Goal: Task Accomplishment & Management: Complete application form

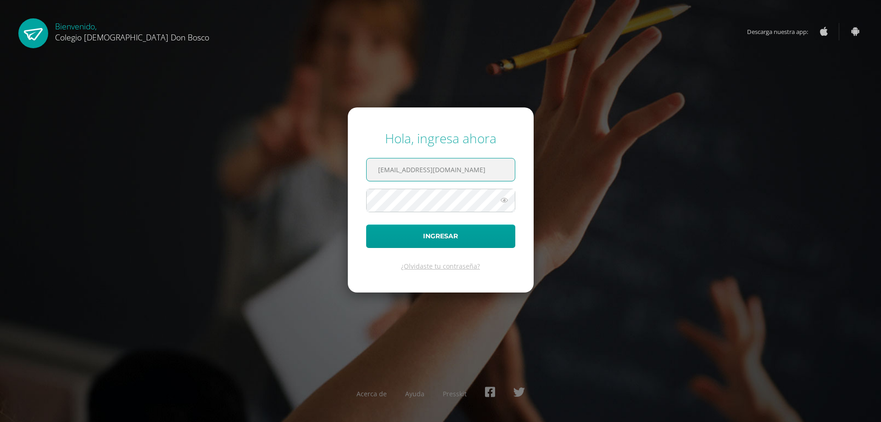
click at [472, 178] on input "lgarcia@donbosco.edu.gt" at bounding box center [441, 169] width 148 height 22
type input "rsoto@donbosco.edu.gt"
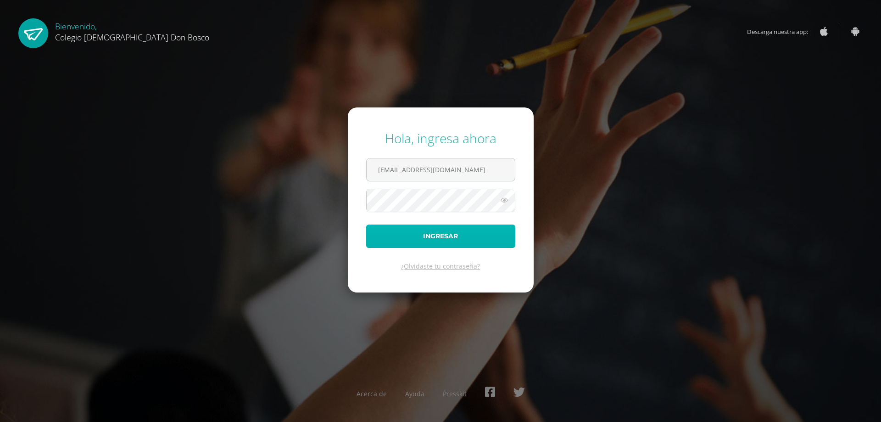
click at [449, 240] on button "Ingresar" at bounding box center [440, 235] width 149 height 23
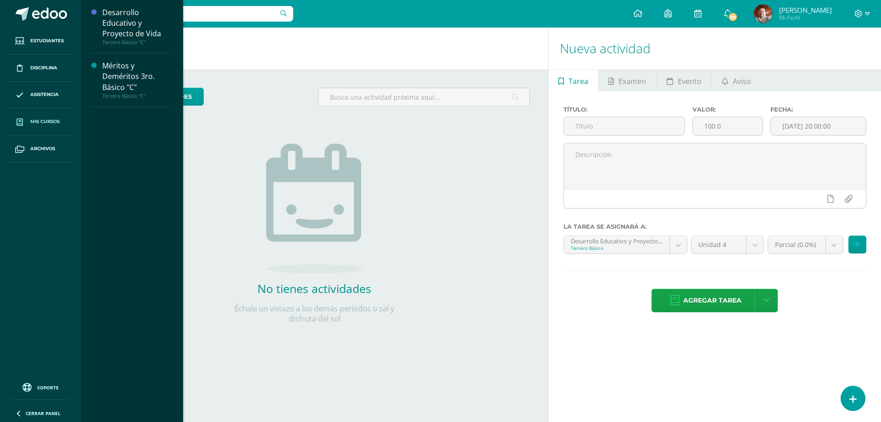
click at [42, 117] on link "Mis cursos" at bounding box center [40, 121] width 66 height 27
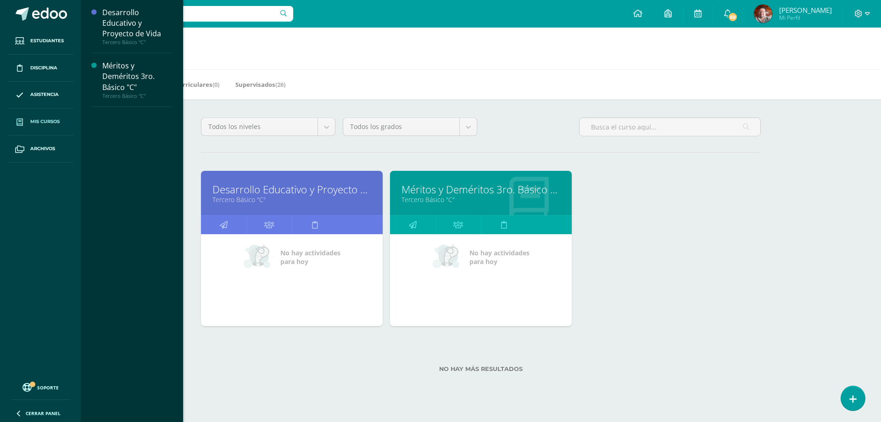
click at [233, 189] on link "Desarrollo Educativo y Proyecto de Vida" at bounding box center [292, 189] width 159 height 14
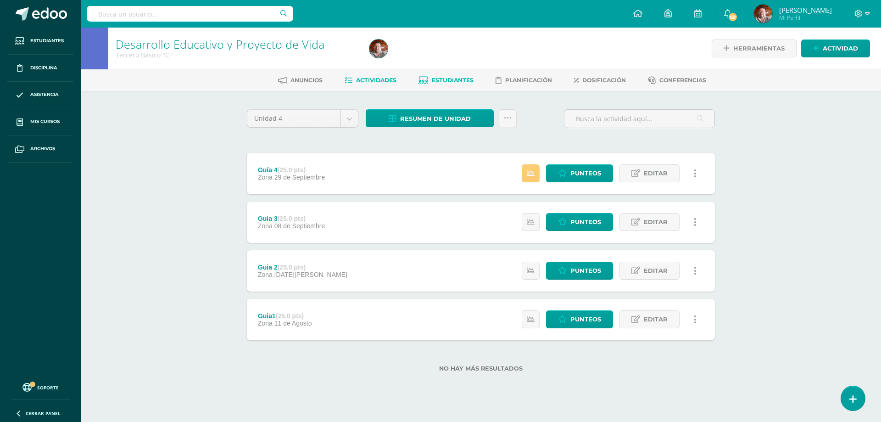
click at [454, 81] on span "Estudiantes" at bounding box center [453, 80] width 42 height 7
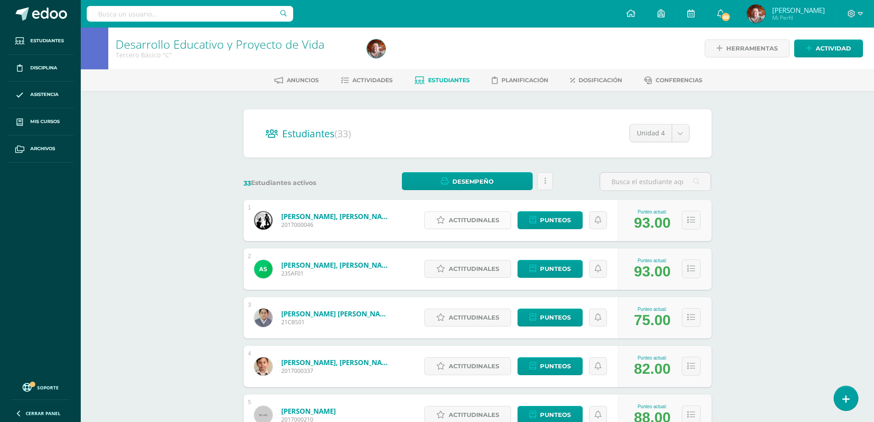
click at [474, 221] on span "Actitudinales" at bounding box center [474, 220] width 50 height 17
click at [0, 0] on div "Muestra interés por el bienestar personal y grupal a través de su actuar diario…" at bounding box center [0, 0] width 0 height 0
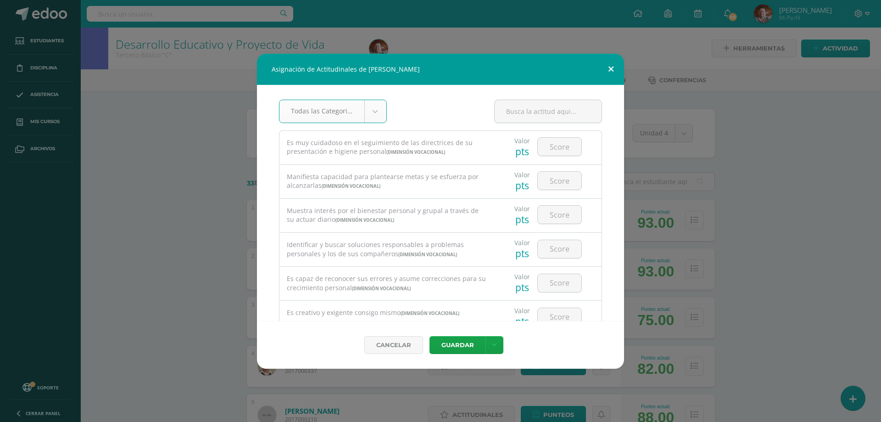
click at [614, 65] on button at bounding box center [611, 69] width 26 height 31
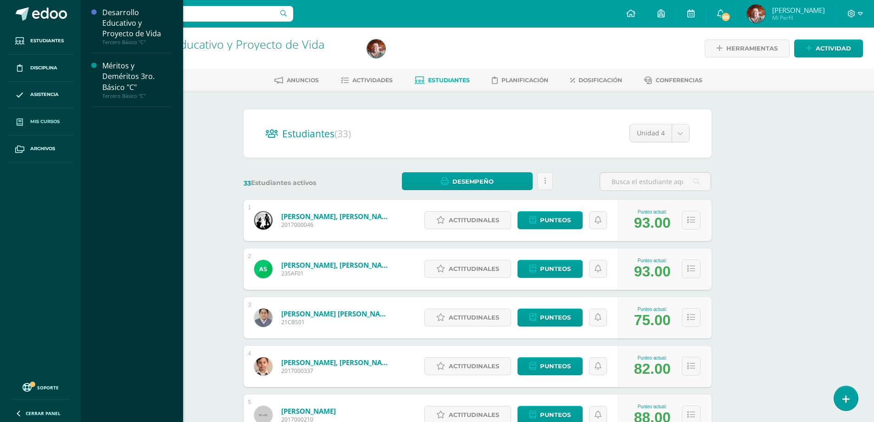
click at [48, 121] on span "Mis cursos" at bounding box center [44, 121] width 29 height 7
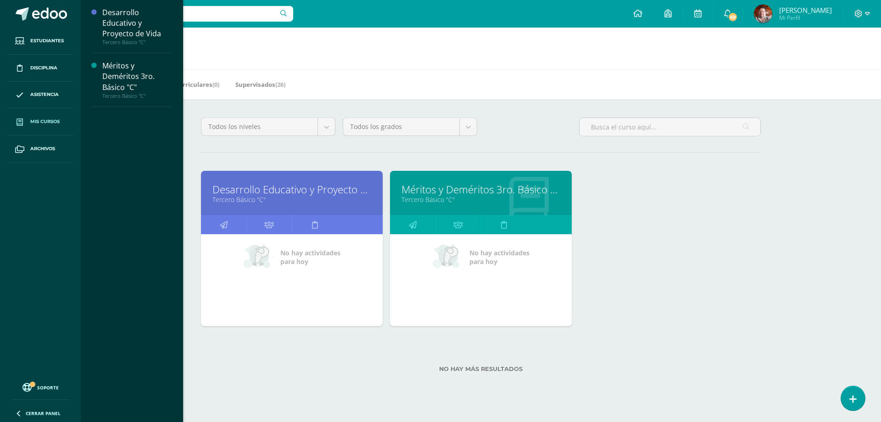
click at [430, 202] on link "Tercero Básico "C"" at bounding box center [481, 199] width 159 height 9
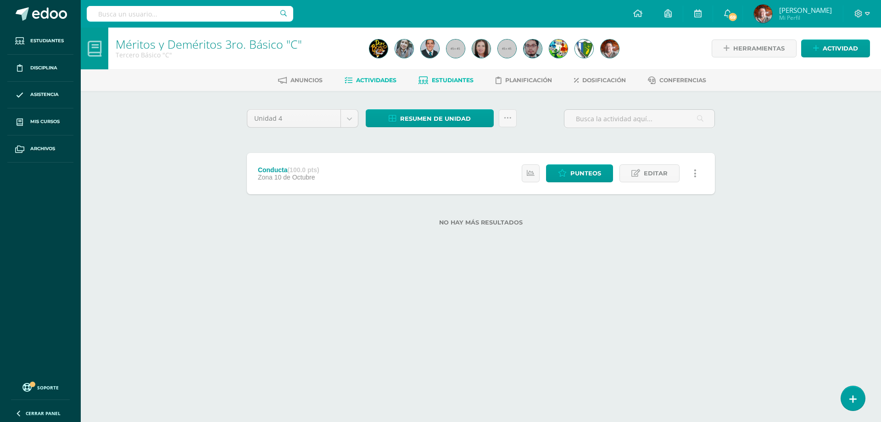
click at [447, 79] on span "Estudiantes" at bounding box center [453, 80] width 42 height 7
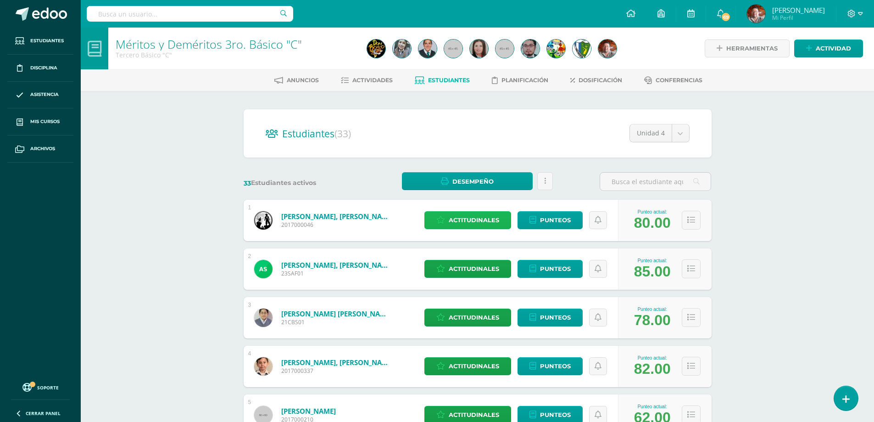
click at [480, 219] on span "Actitudinales" at bounding box center [474, 220] width 50 height 17
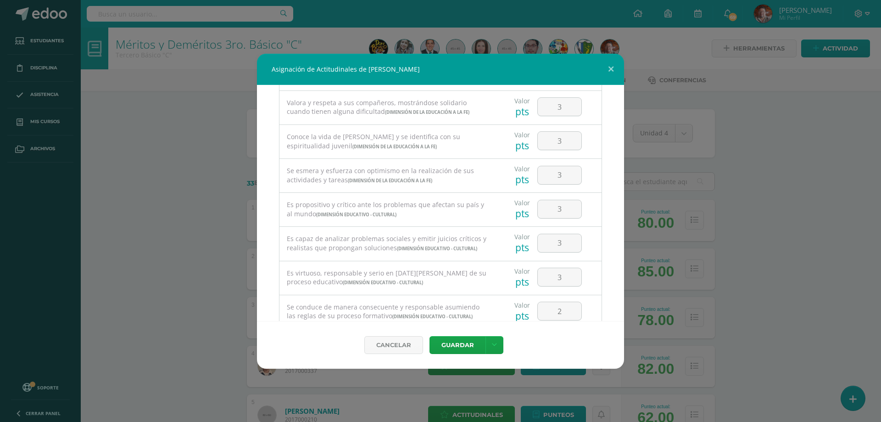
click at [603, 279] on div "Todas las Categorias Todas las Categorias Dimensión Vocacional Dimensión de la …" at bounding box center [440, 203] width 367 height 236
drag, startPoint x: 603, startPoint y: 280, endPoint x: 609, endPoint y: 280, distance: 5.5
click at [609, 280] on div "Todas las Categorias Todas las Categorias Dimensión Vocacional Dimensión de la …" at bounding box center [440, 203] width 367 height 236
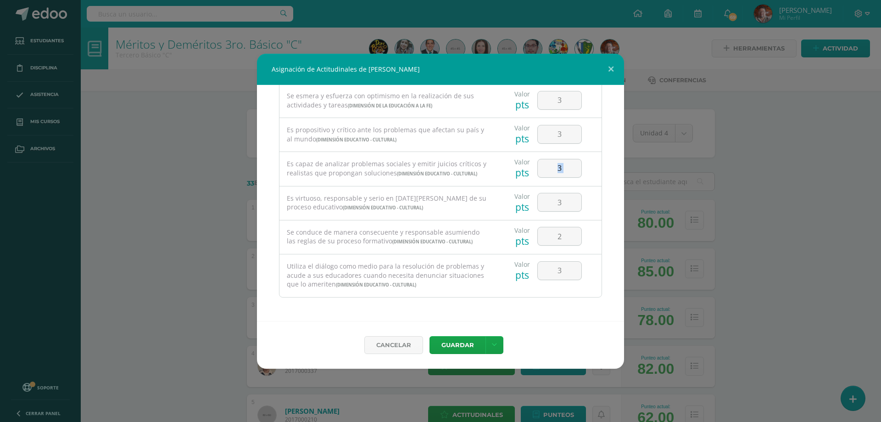
scroll to position [650, 0]
click at [610, 68] on button at bounding box center [611, 69] width 26 height 31
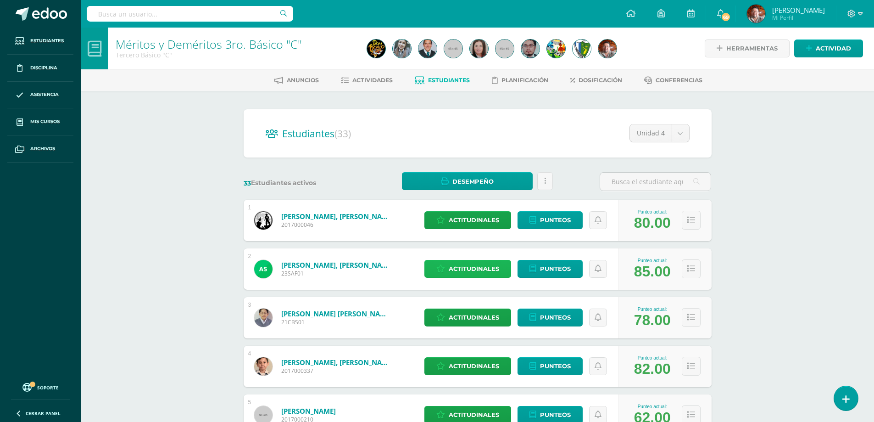
click at [486, 269] on span "Actitudinales" at bounding box center [474, 268] width 50 height 17
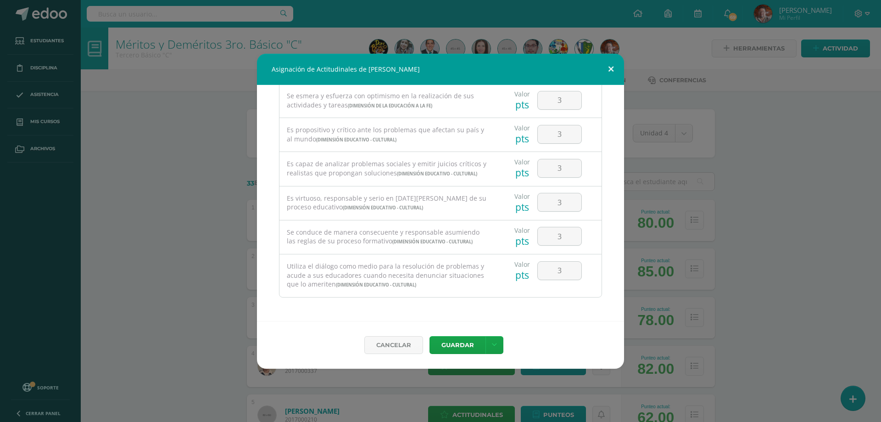
click at [610, 67] on button at bounding box center [611, 69] width 26 height 31
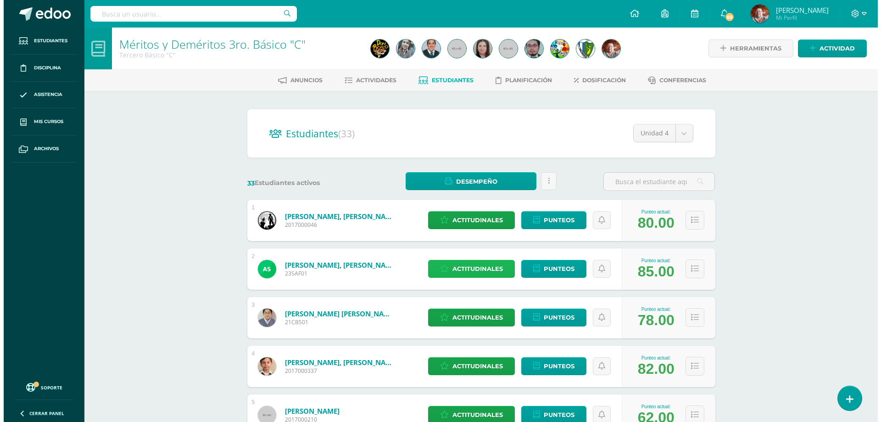
scroll to position [46, 0]
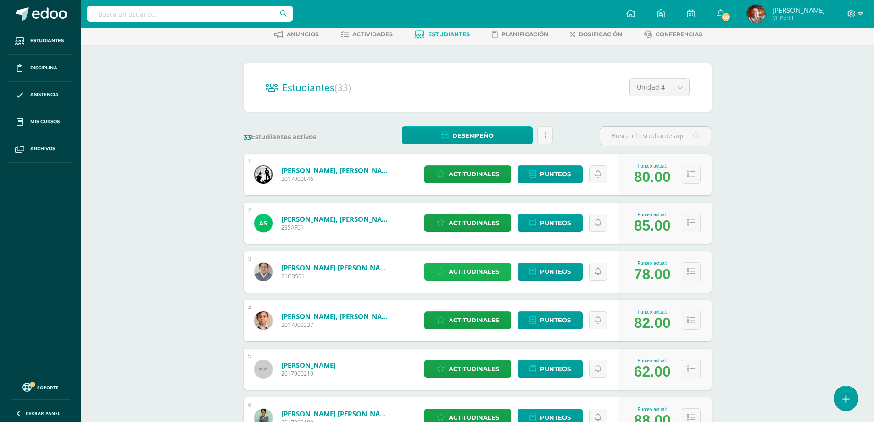
click at [472, 274] on span "Actitudinales" at bounding box center [474, 271] width 50 height 17
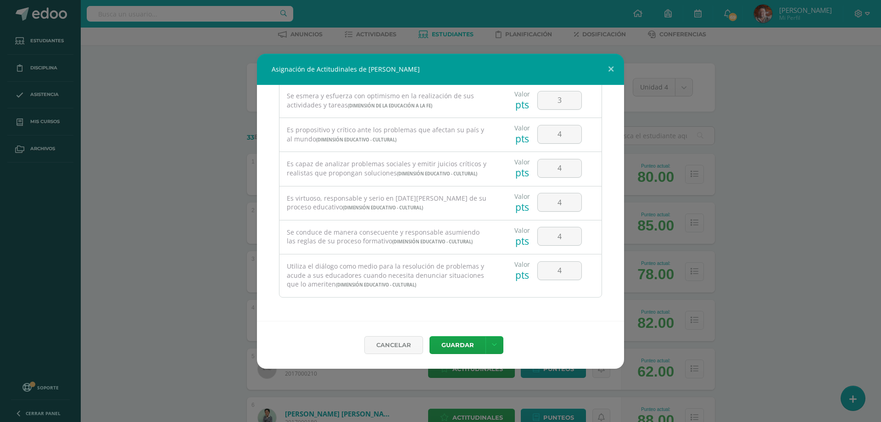
scroll to position [650, 0]
click at [616, 65] on button at bounding box center [611, 69] width 26 height 31
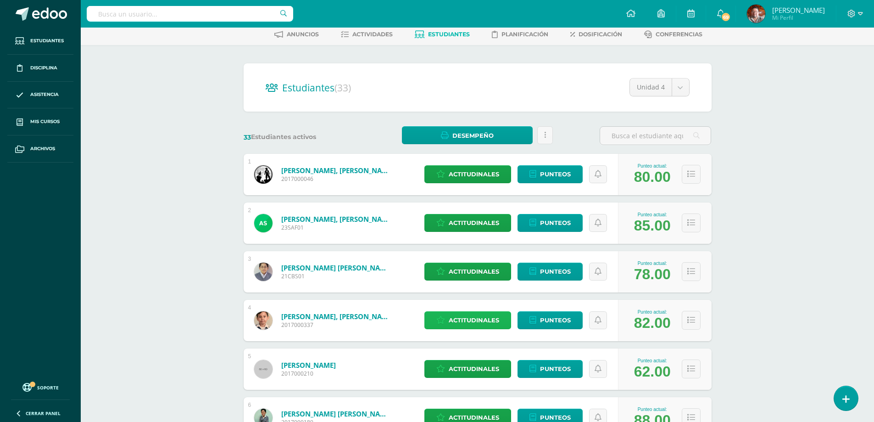
click at [481, 320] on span "Actitudinales" at bounding box center [474, 320] width 50 height 17
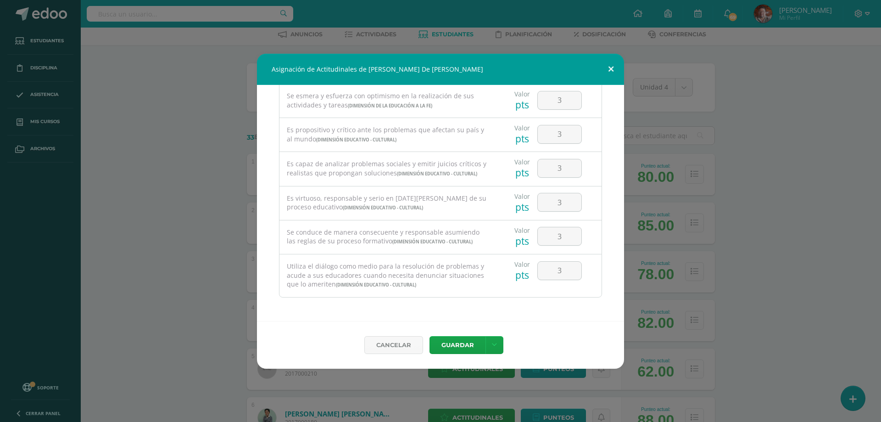
click at [610, 69] on button at bounding box center [611, 69] width 26 height 31
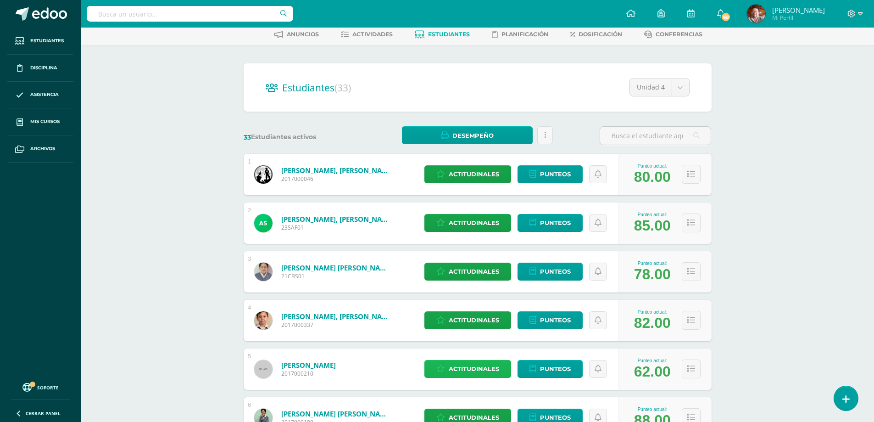
click at [475, 366] on span "Actitudinales" at bounding box center [474, 368] width 50 height 17
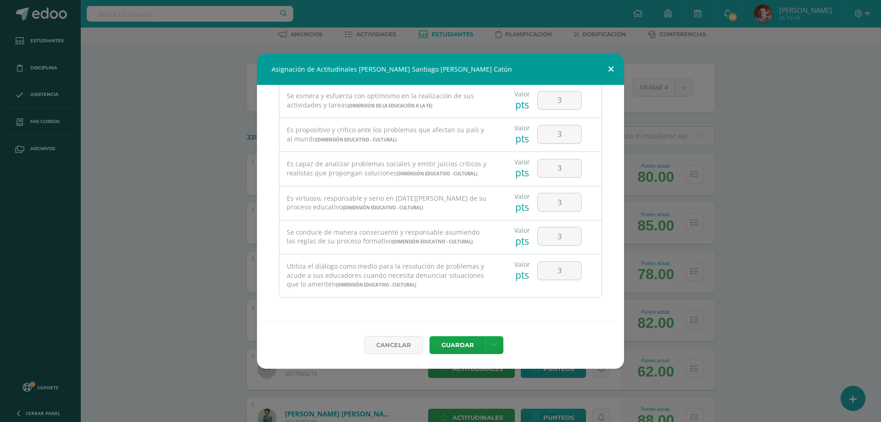
click at [613, 67] on button at bounding box center [611, 69] width 26 height 31
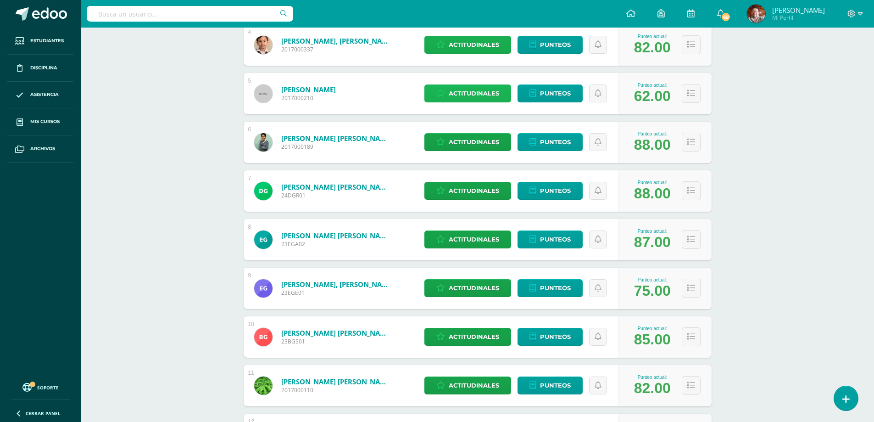
scroll to position [367, 0]
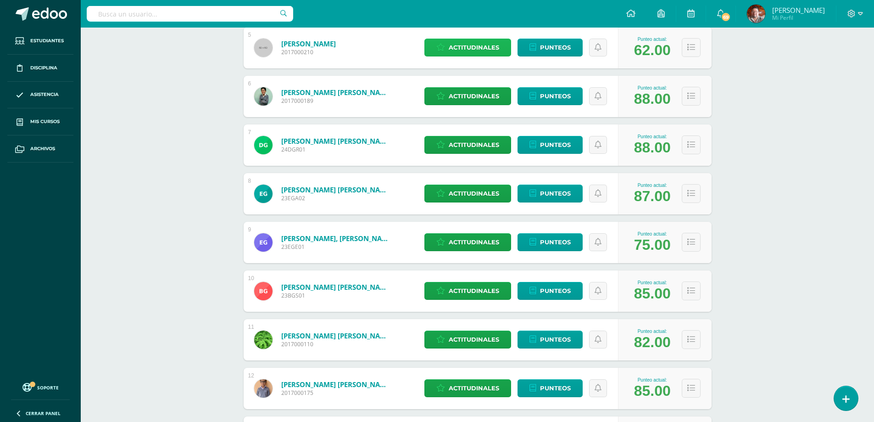
click at [477, 51] on span "Actitudinales" at bounding box center [474, 47] width 50 height 17
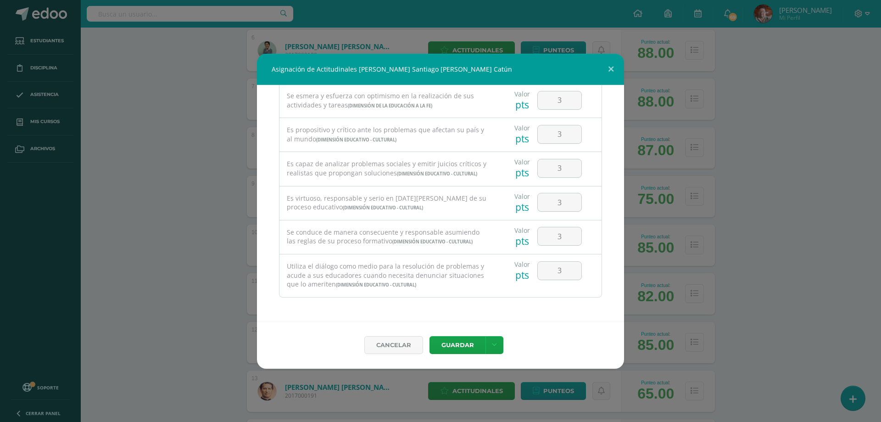
scroll to position [650, 0]
click at [610, 68] on button at bounding box center [611, 69] width 26 height 31
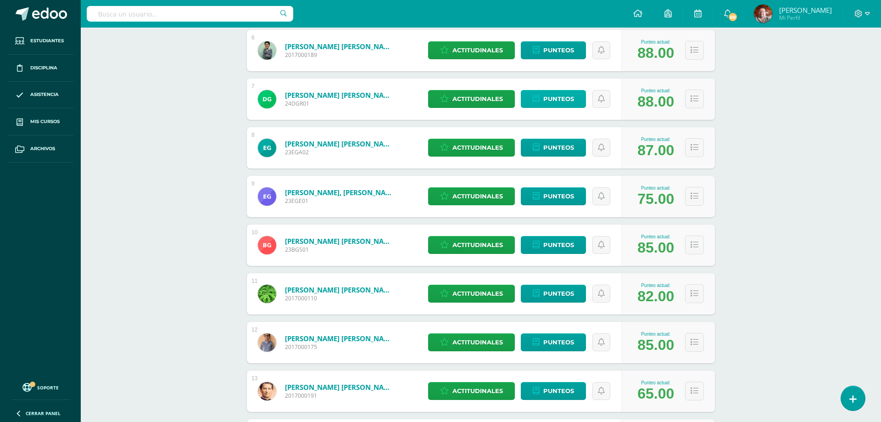
scroll to position [406, 0]
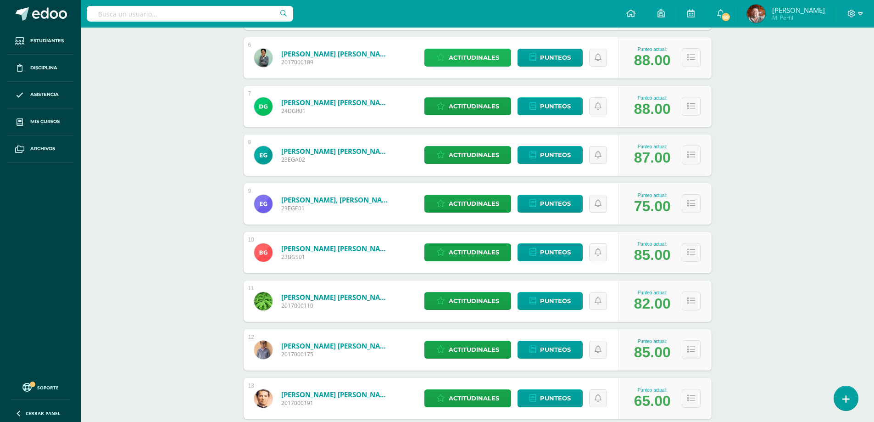
click at [480, 56] on span "Actitudinales" at bounding box center [474, 57] width 50 height 17
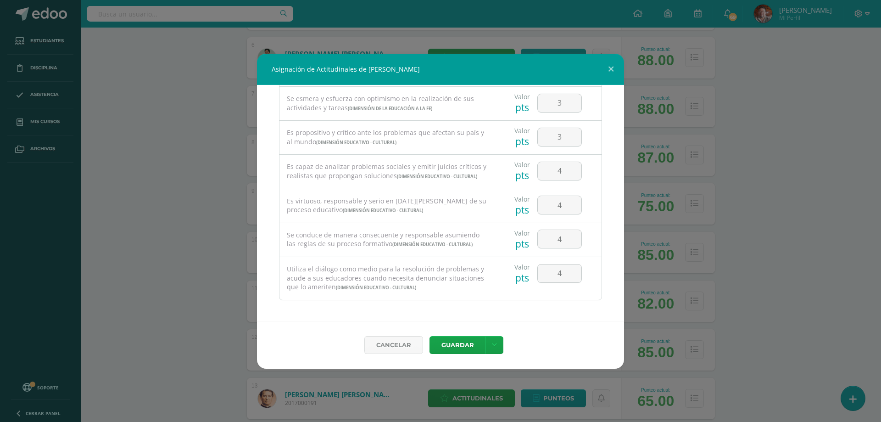
scroll to position [650, 0]
click at [611, 65] on button at bounding box center [611, 69] width 26 height 31
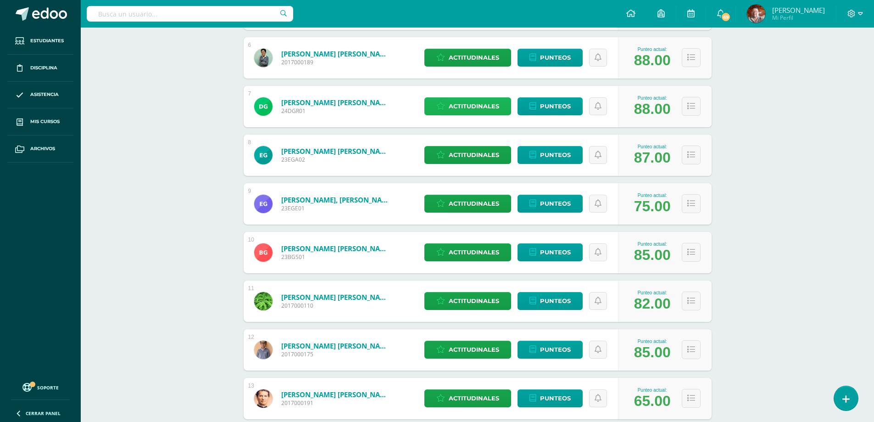
click at [467, 107] on span "Actitudinales" at bounding box center [474, 106] width 50 height 17
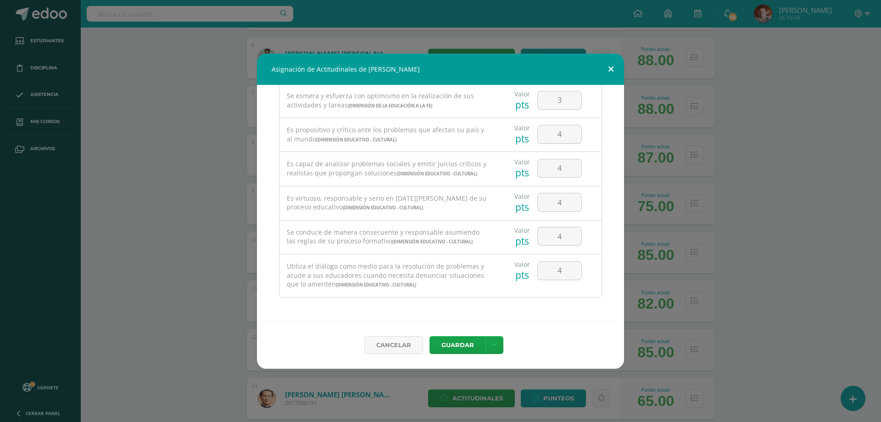
click at [610, 70] on button at bounding box center [611, 69] width 26 height 31
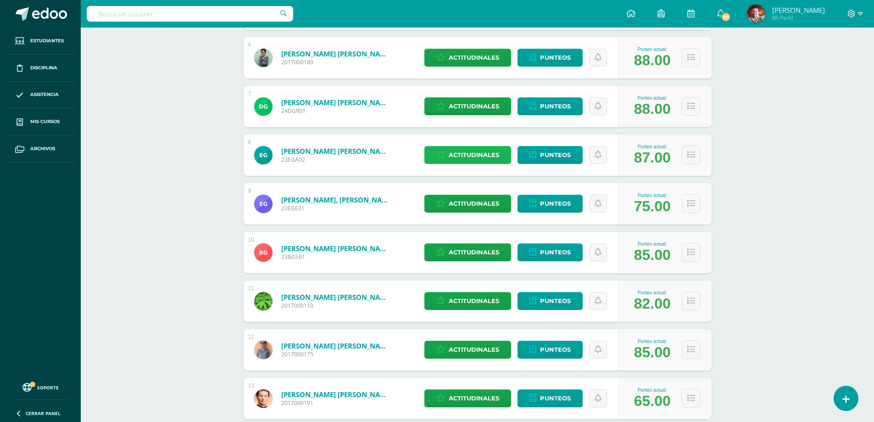
click at [474, 150] on span "Actitudinales" at bounding box center [474, 154] width 50 height 17
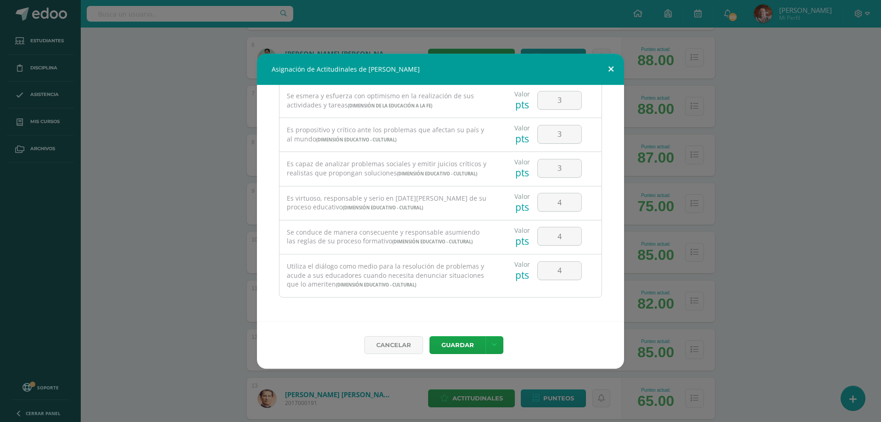
click at [612, 67] on button at bounding box center [611, 69] width 26 height 31
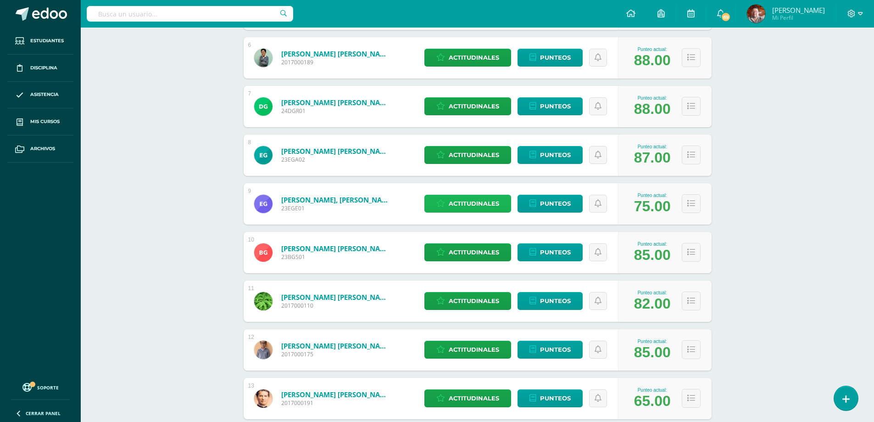
click at [462, 202] on span "Actitudinales" at bounding box center [474, 203] width 50 height 17
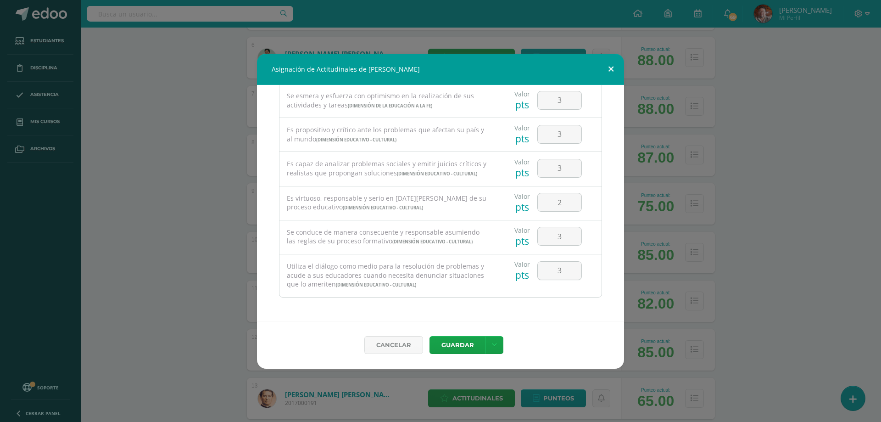
click at [612, 68] on button at bounding box center [611, 69] width 26 height 31
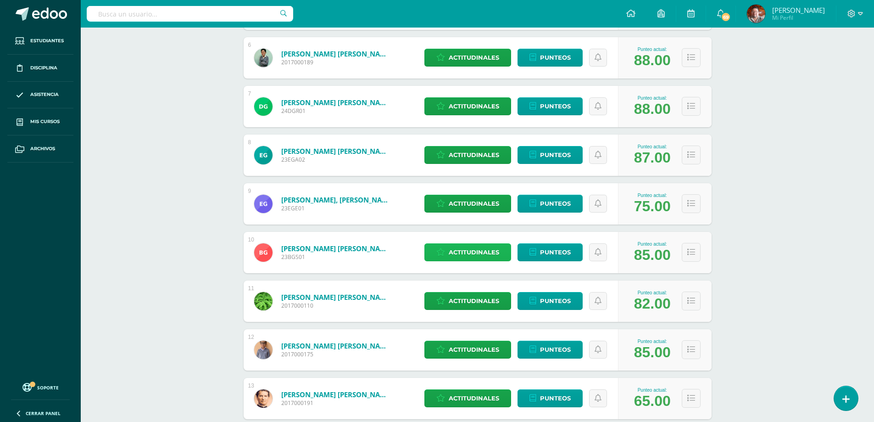
click at [481, 254] on span "Actitudinales" at bounding box center [474, 252] width 50 height 17
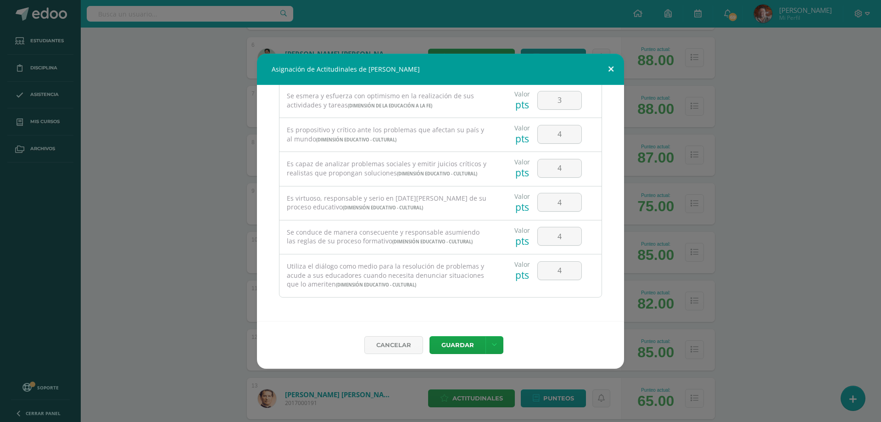
click at [610, 68] on button at bounding box center [611, 69] width 26 height 31
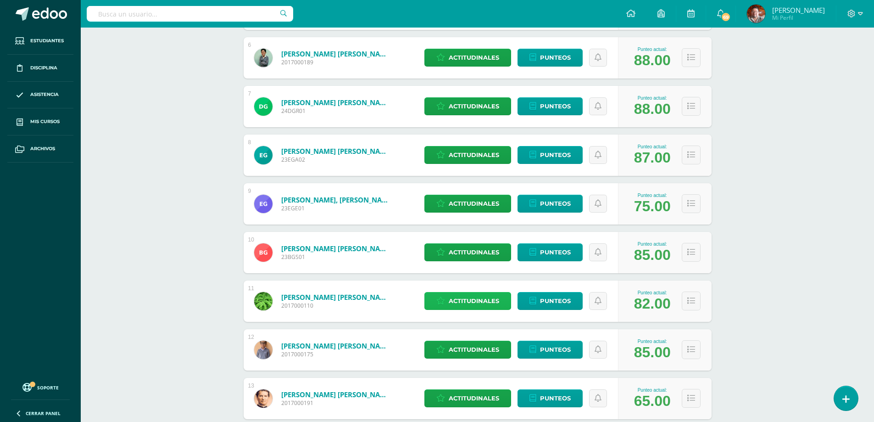
click at [483, 297] on span "Actitudinales" at bounding box center [474, 300] width 50 height 17
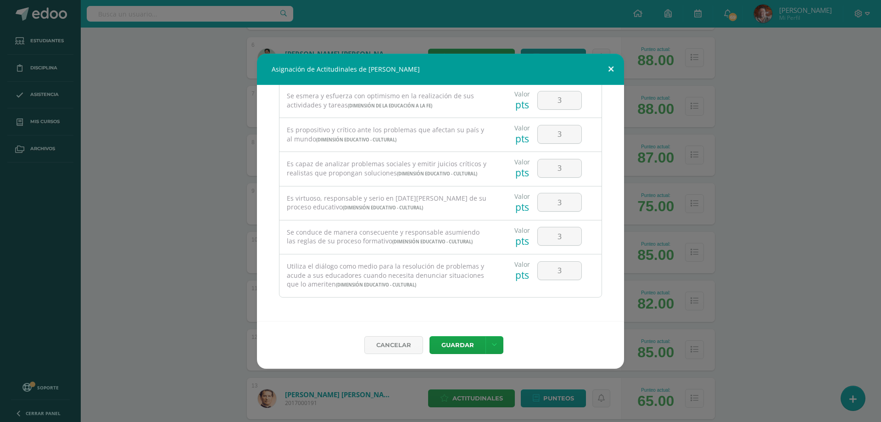
click at [614, 70] on button at bounding box center [611, 69] width 26 height 31
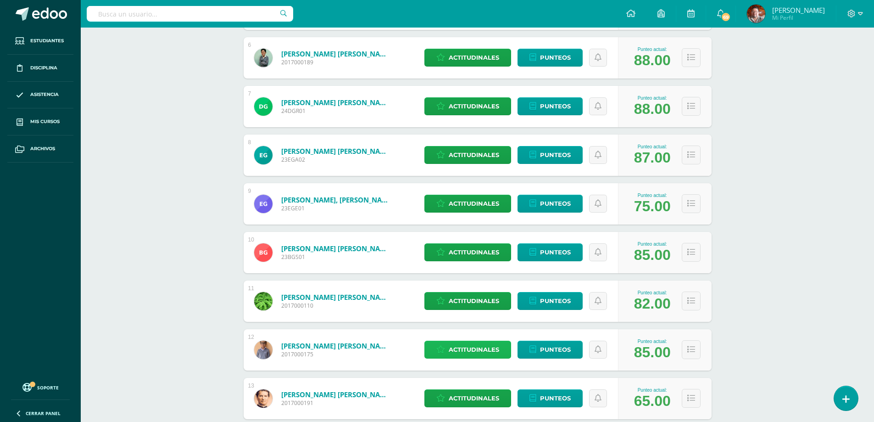
click at [464, 343] on span "Actitudinales" at bounding box center [474, 349] width 50 height 17
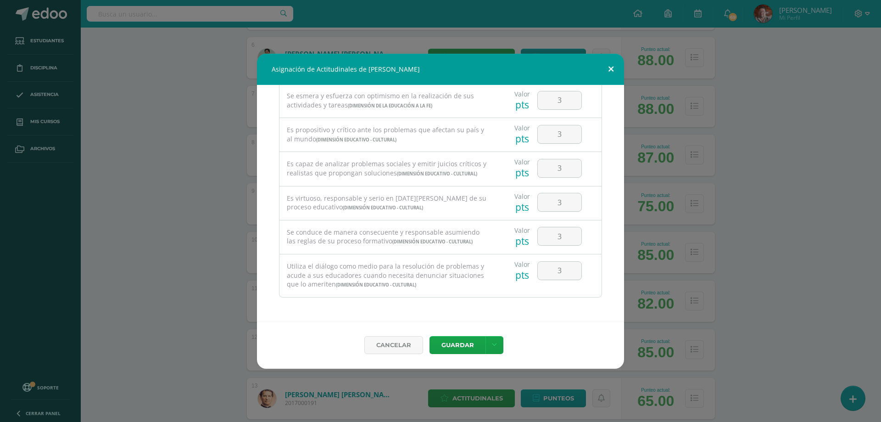
click at [612, 67] on button at bounding box center [611, 69] width 26 height 31
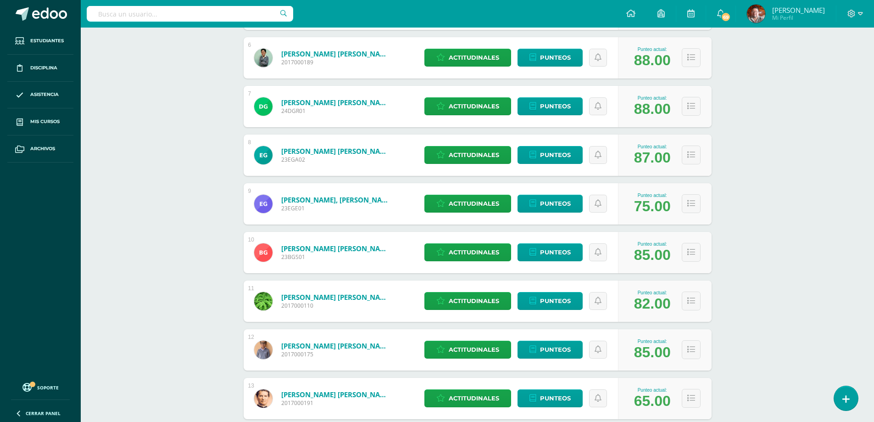
drag, startPoint x: 350, startPoint y: 348, endPoint x: 796, endPoint y: 307, distance: 448.4
click at [476, 346] on span "Actitudinales" at bounding box center [474, 349] width 50 height 17
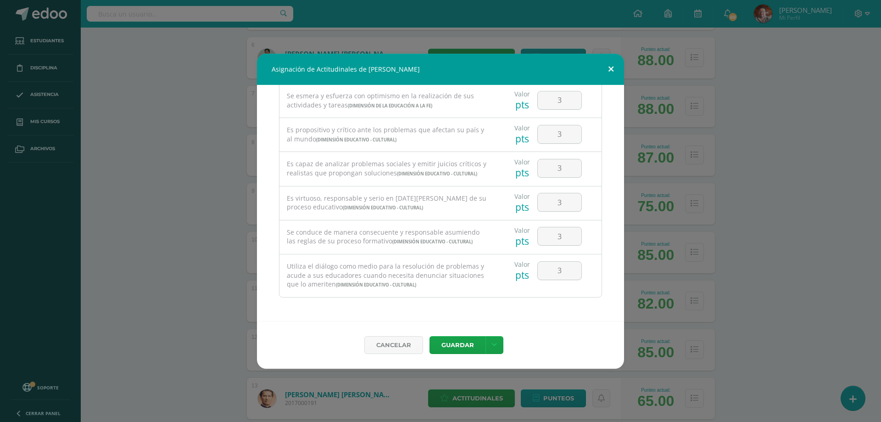
click at [612, 69] on button at bounding box center [611, 69] width 26 height 31
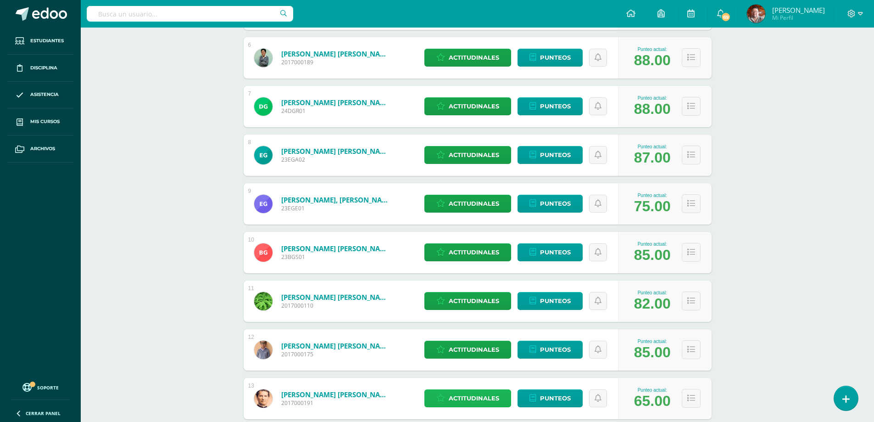
click at [487, 393] on span "Actitudinales" at bounding box center [474, 398] width 50 height 17
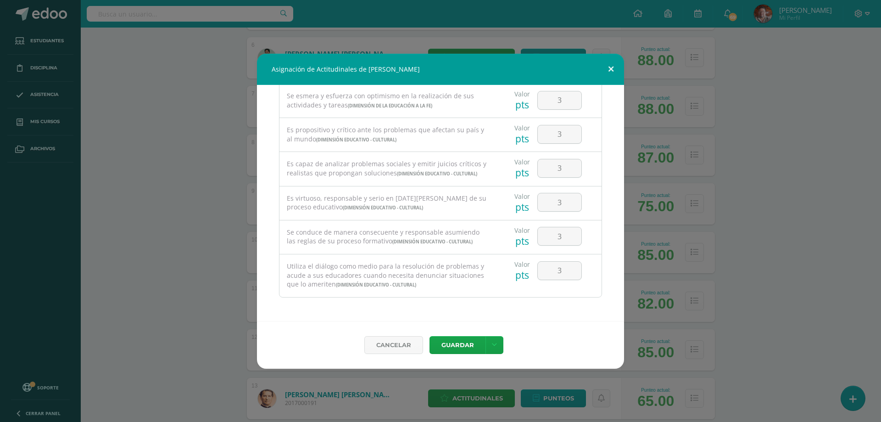
click at [612, 67] on button at bounding box center [611, 69] width 26 height 31
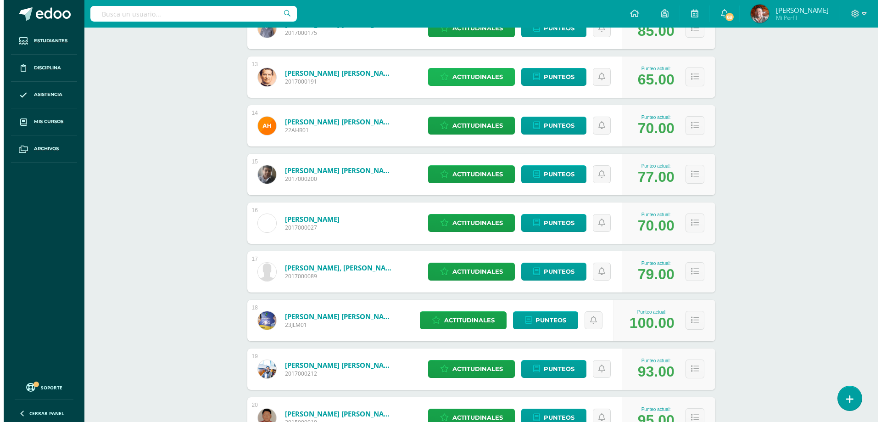
scroll to position [773, 0]
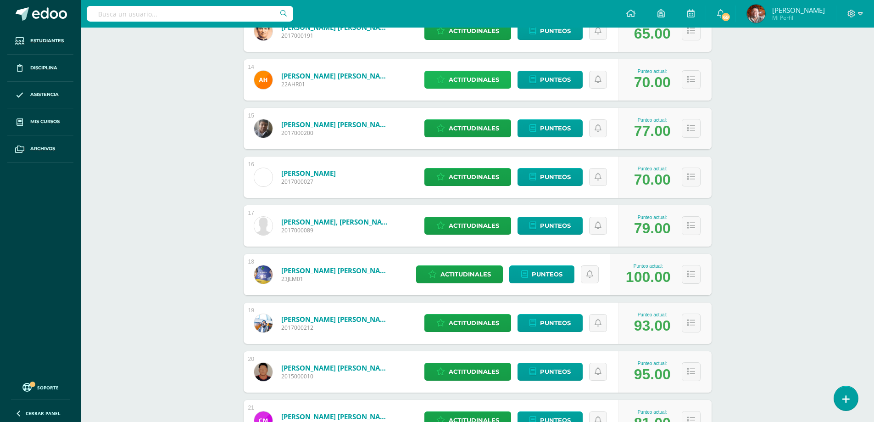
click at [475, 78] on span "Actitudinales" at bounding box center [474, 79] width 50 height 17
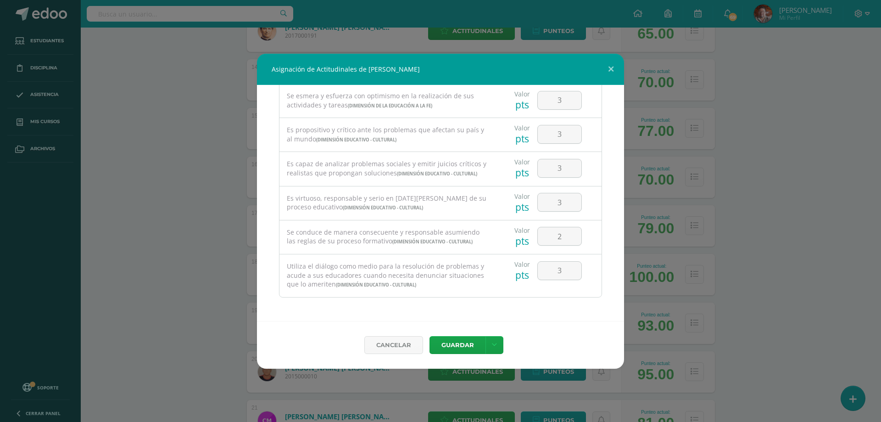
scroll to position [650, 0]
click at [608, 66] on button at bounding box center [611, 69] width 26 height 31
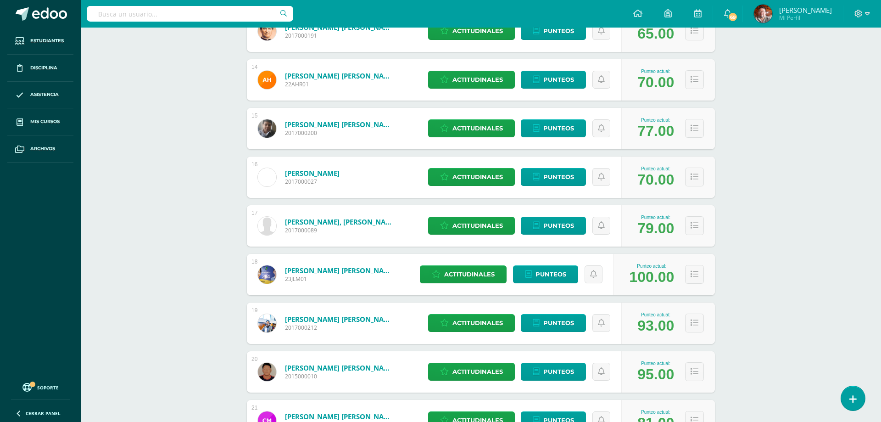
click at [606, 69] on button at bounding box center [593, 83] width 23 height 28
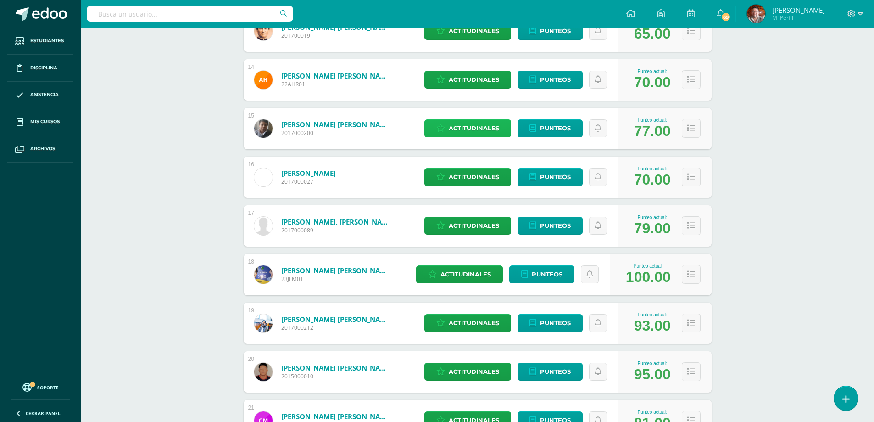
click at [483, 130] on span "Actitudinales" at bounding box center [474, 128] width 50 height 17
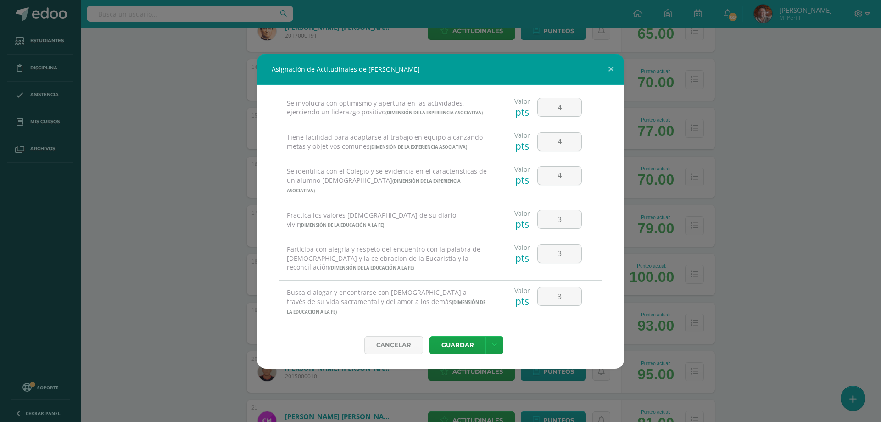
scroll to position [359, 0]
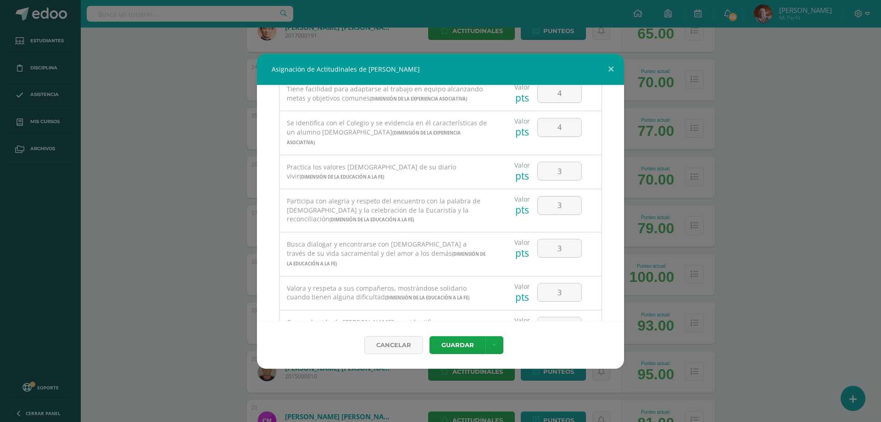
click at [616, 241] on div "Todas las Categorias Todas las Categorias Dimensión Vocacional Dimensión de la …" at bounding box center [440, 203] width 367 height 236
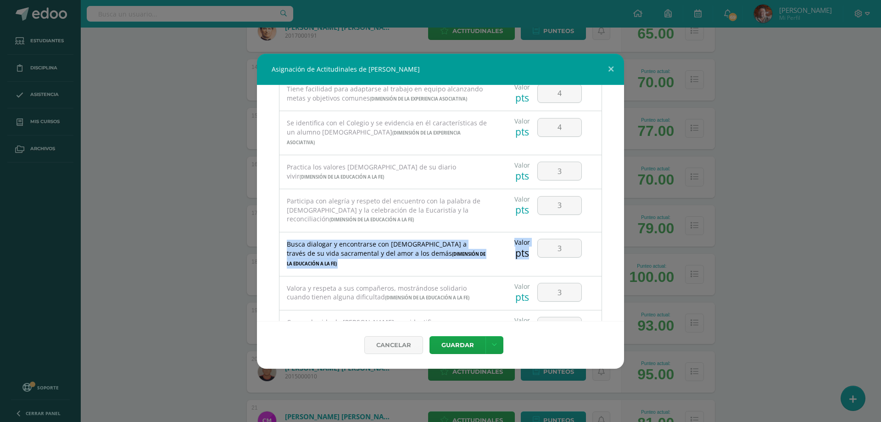
drag, startPoint x: 616, startPoint y: 243, endPoint x: 617, endPoint y: 265, distance: 21.6
click at [617, 265] on div "Todas las Categorias Todas las Categorias Dimensión Vocacional Dimensión de la …" at bounding box center [440, 203] width 367 height 236
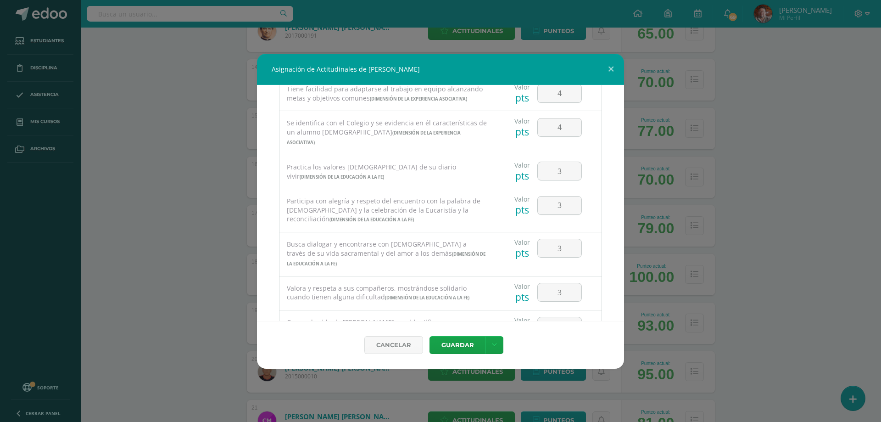
click at [796, 268] on div "Asignación de Actitudinales de [PERSON_NAME] Todas las Categorias Todas las Cat…" at bounding box center [441, 211] width 874 height 315
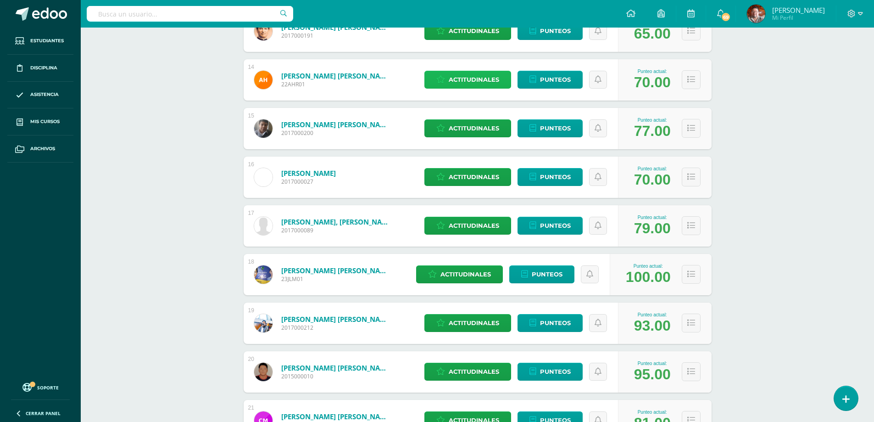
click at [464, 80] on span "Actitudinales" at bounding box center [474, 79] width 50 height 17
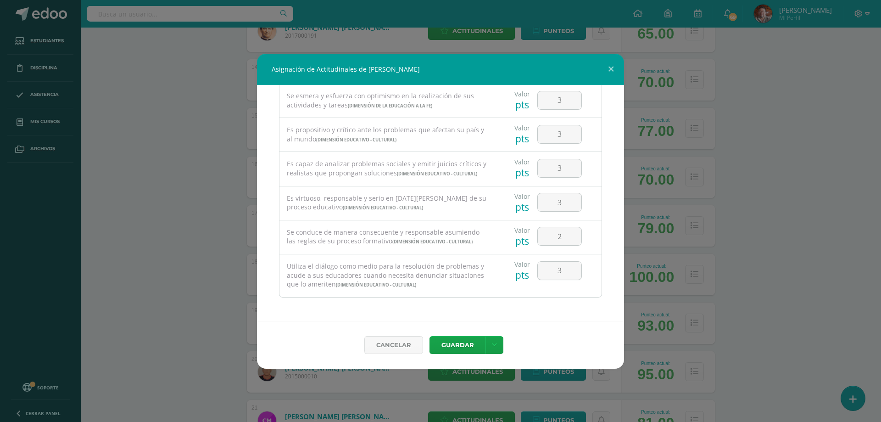
scroll to position [650, 0]
click at [613, 64] on button at bounding box center [611, 69] width 26 height 31
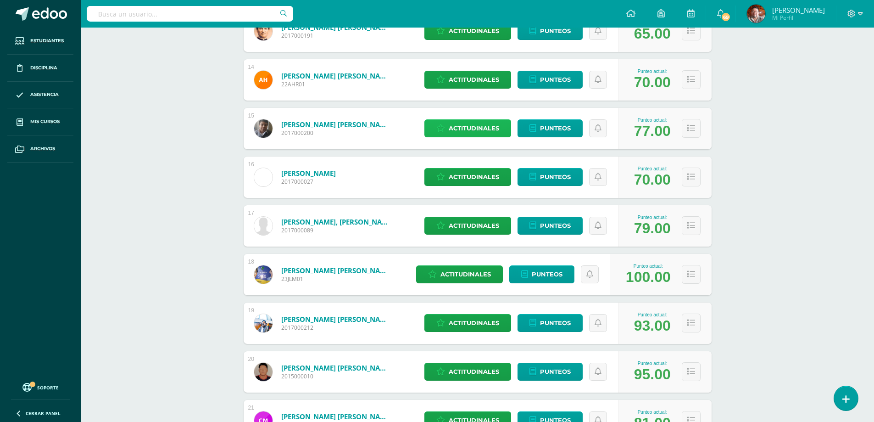
click at [459, 124] on span "Actitudinales" at bounding box center [474, 128] width 50 height 17
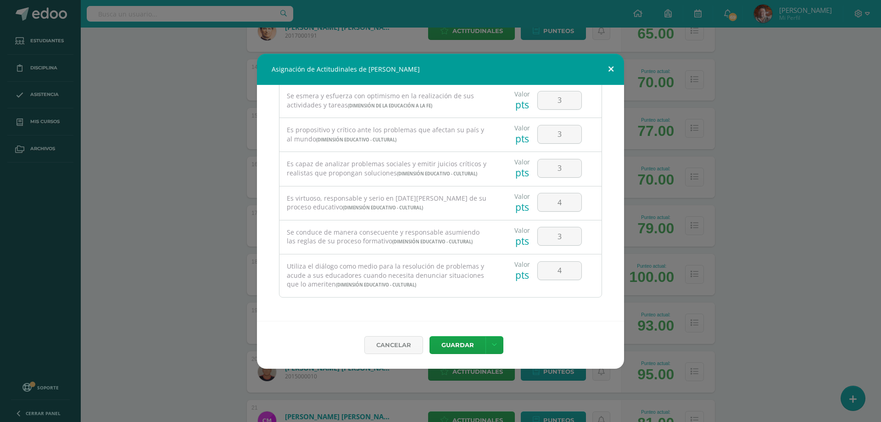
click at [610, 66] on button at bounding box center [611, 69] width 26 height 31
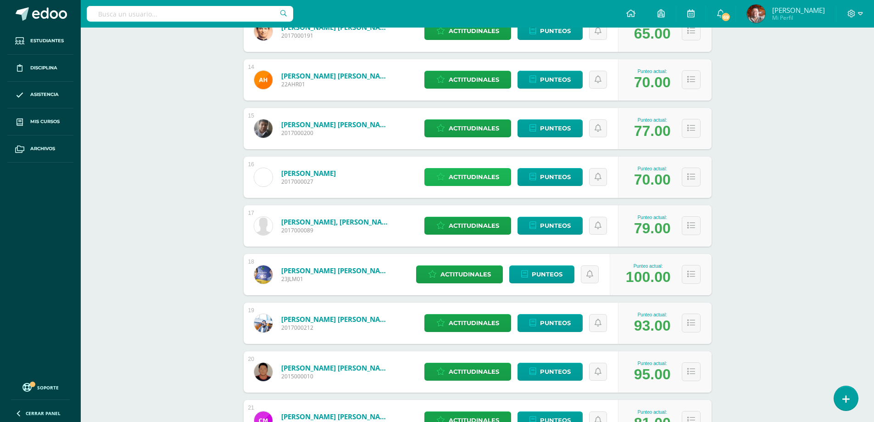
click at [467, 174] on span "Actitudinales" at bounding box center [474, 176] width 50 height 17
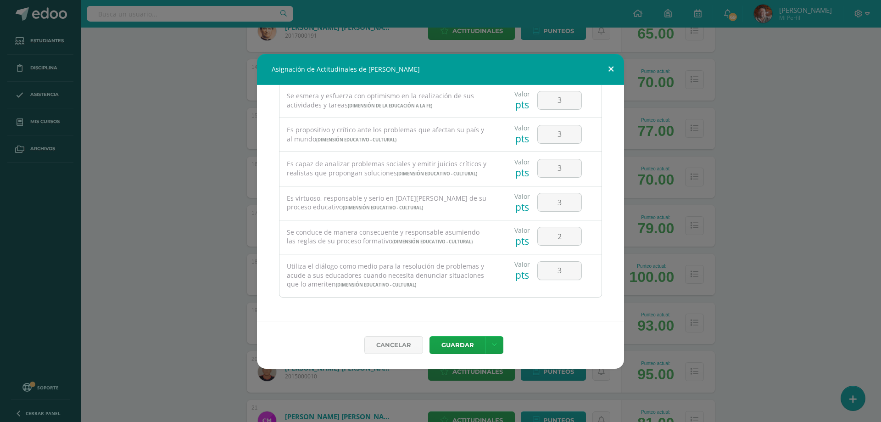
click at [610, 62] on button at bounding box center [611, 69] width 26 height 31
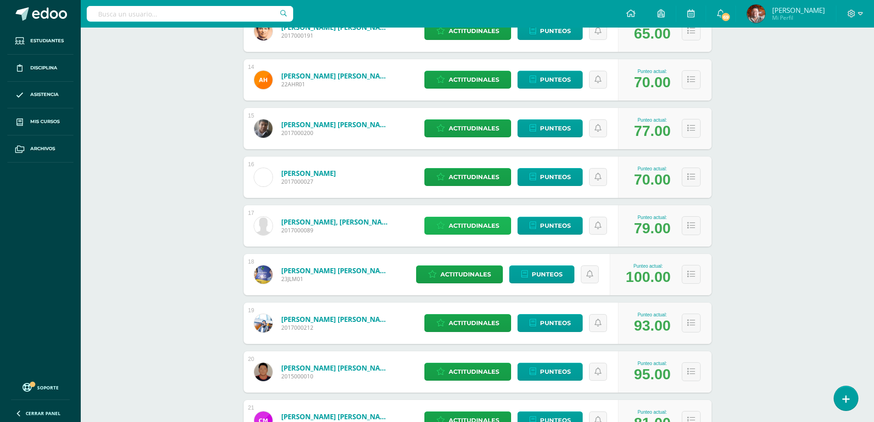
click at [457, 223] on span "Actitudinales" at bounding box center [474, 225] width 50 height 17
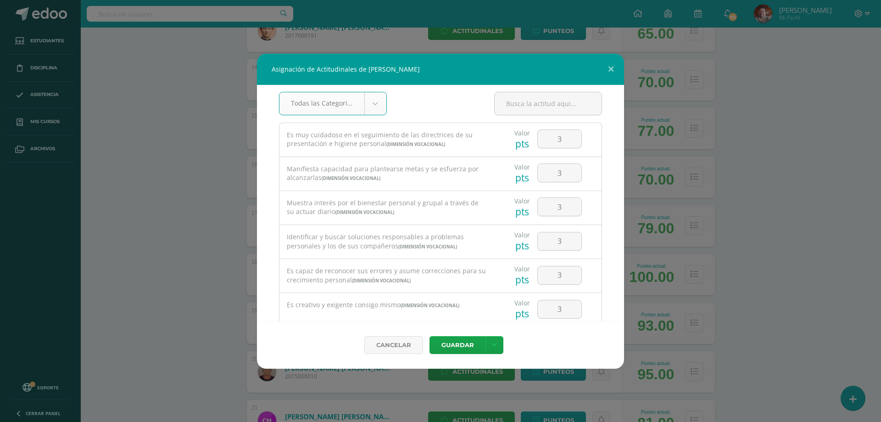
scroll to position [0, 0]
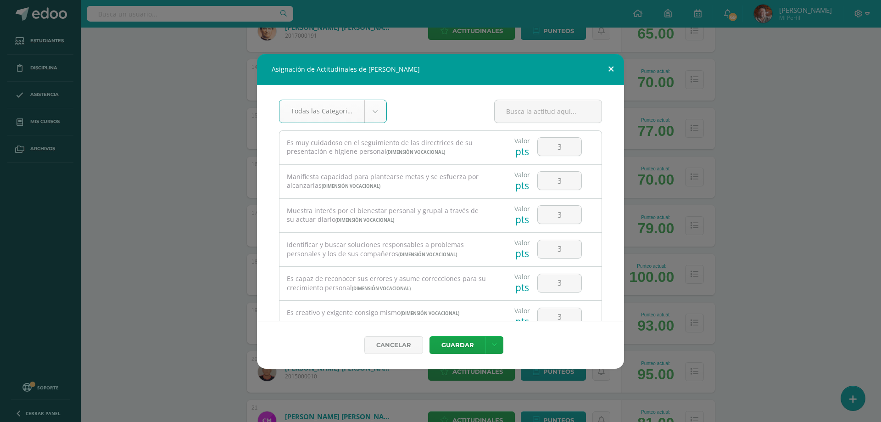
click at [612, 68] on button at bounding box center [611, 69] width 26 height 31
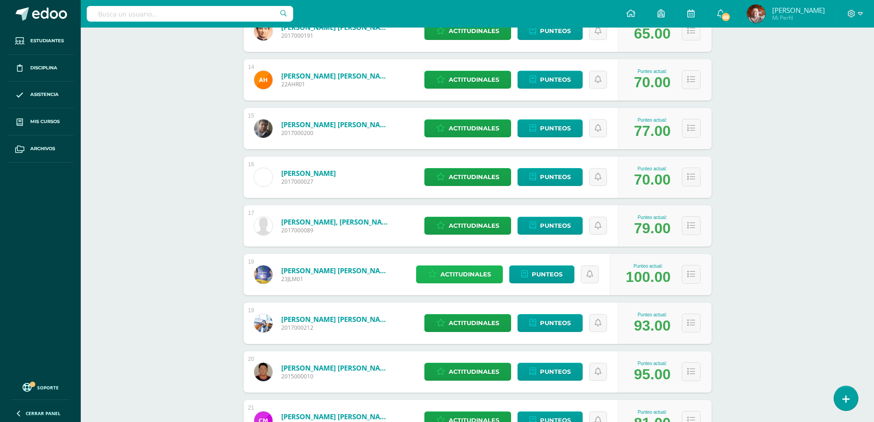
click at [455, 272] on span "Actitudinales" at bounding box center [466, 274] width 50 height 17
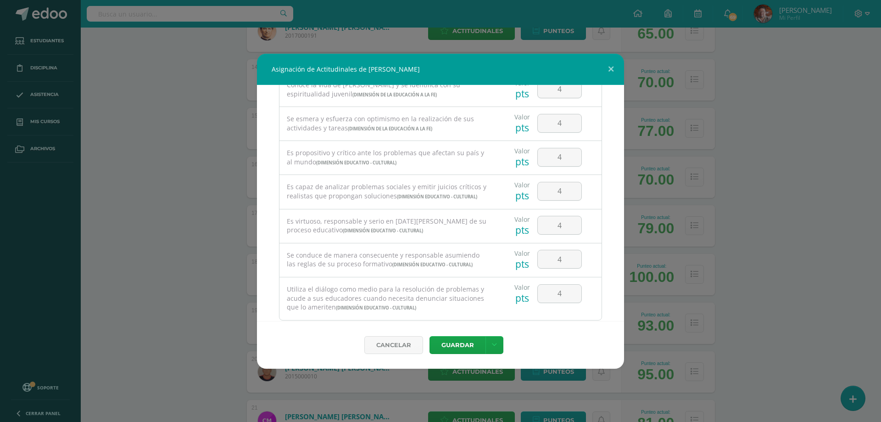
scroll to position [650, 0]
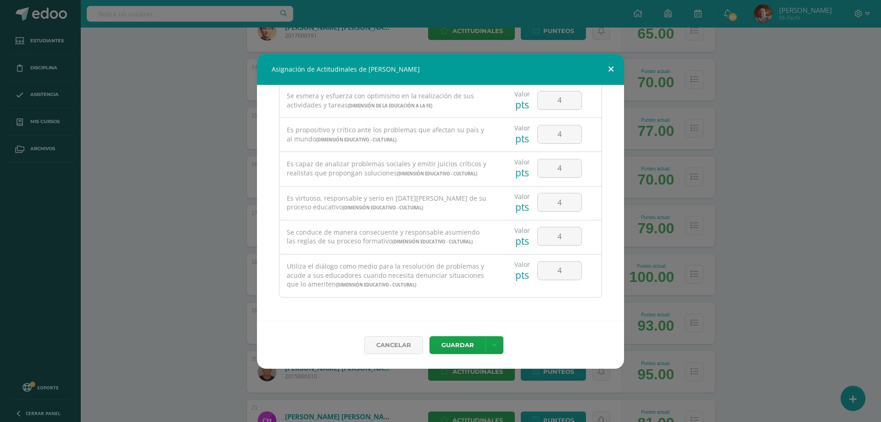
click at [611, 69] on button at bounding box center [611, 69] width 26 height 31
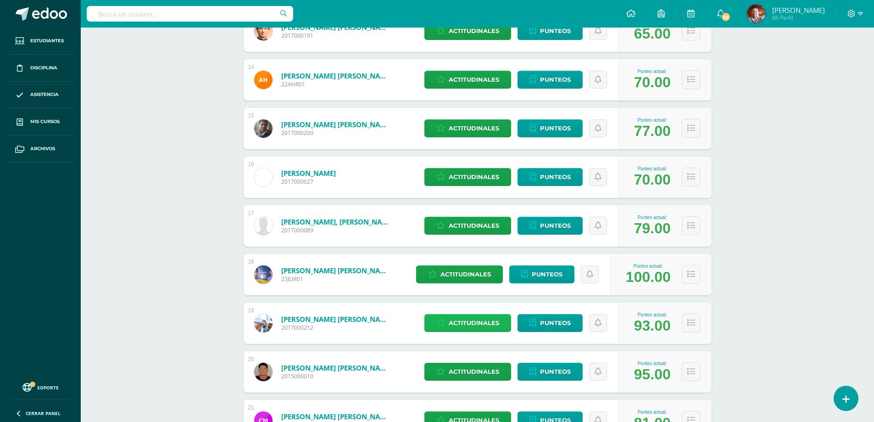
click at [464, 324] on span "Actitudinales" at bounding box center [474, 322] width 50 height 17
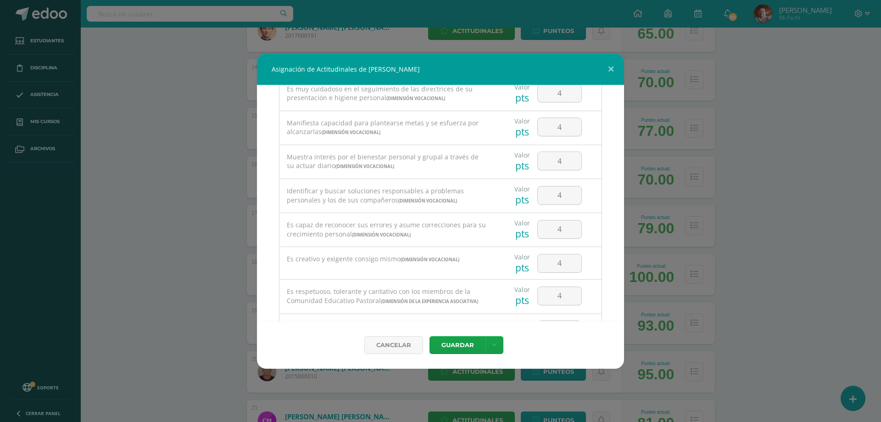
scroll to position [0, 0]
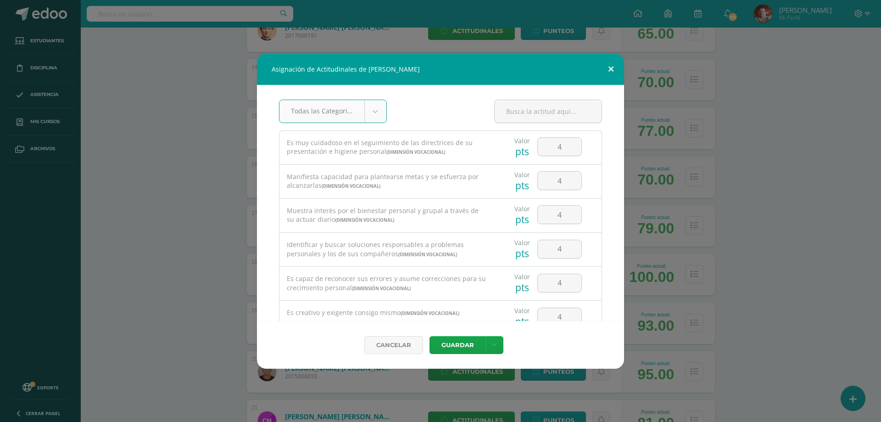
click at [610, 67] on button at bounding box center [611, 69] width 26 height 31
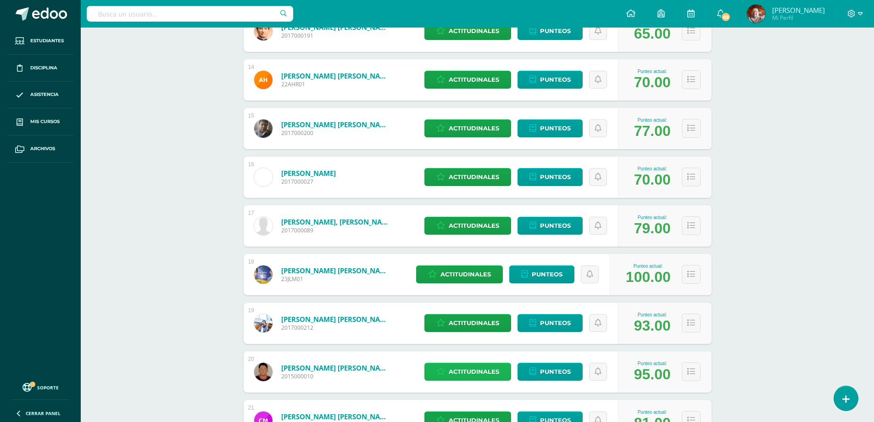
click at [476, 373] on span "Actitudinales" at bounding box center [474, 371] width 50 height 17
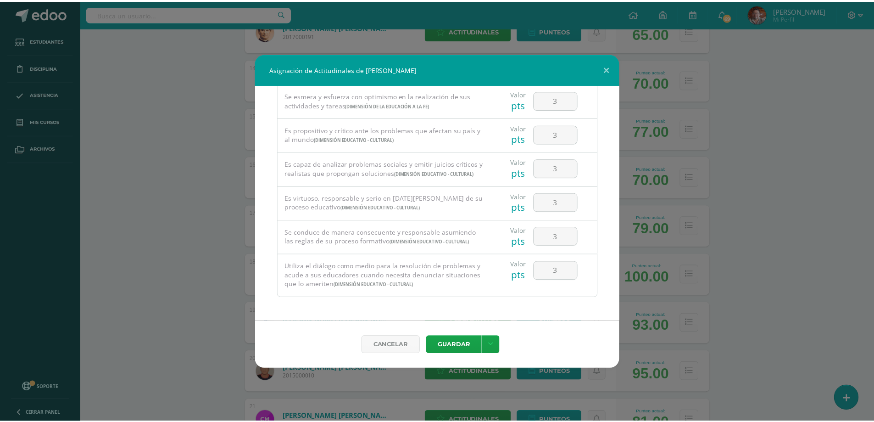
scroll to position [650, 0]
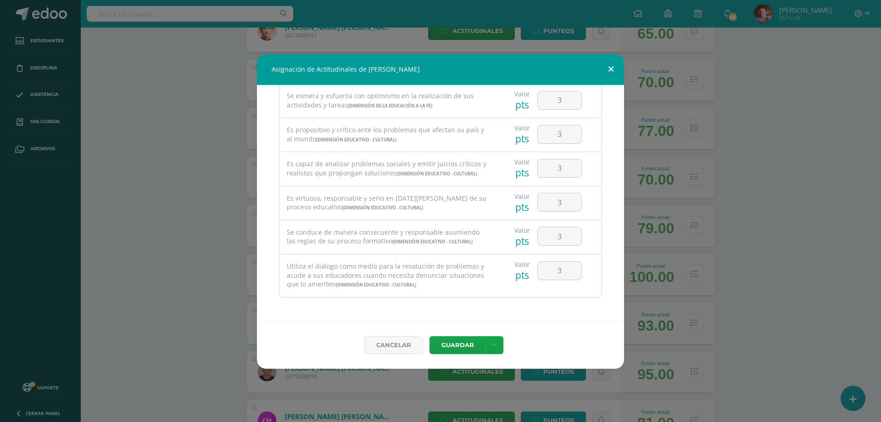
click at [609, 69] on button at bounding box center [611, 69] width 26 height 31
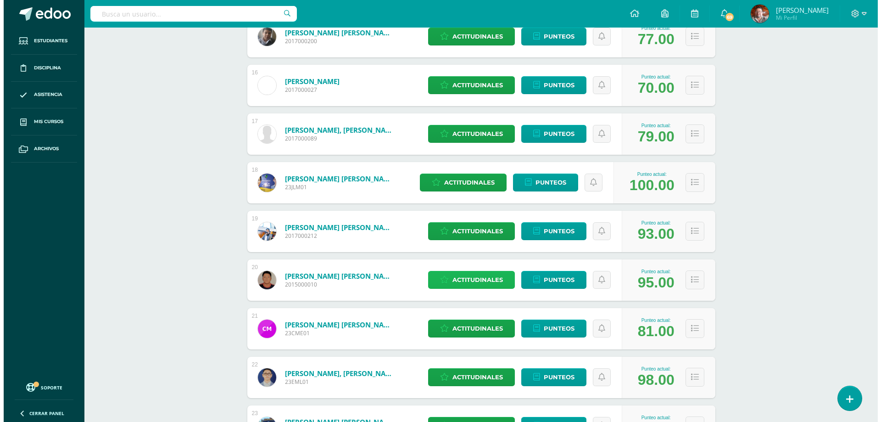
scroll to position [911, 0]
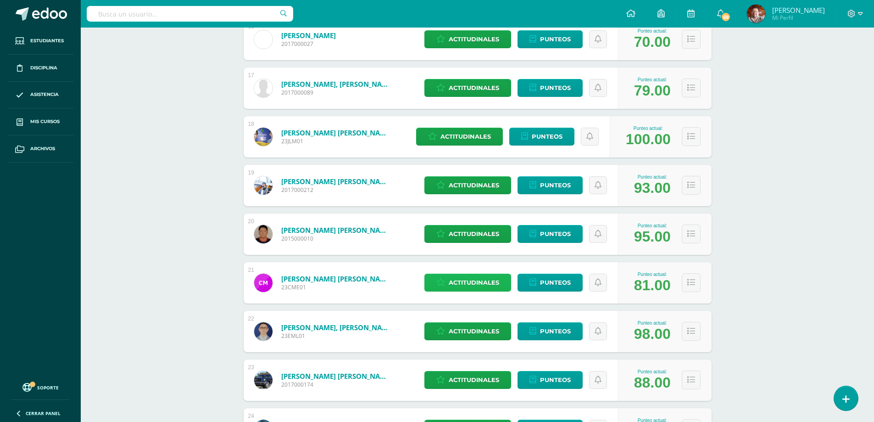
click at [464, 284] on span "Actitudinales" at bounding box center [474, 282] width 50 height 17
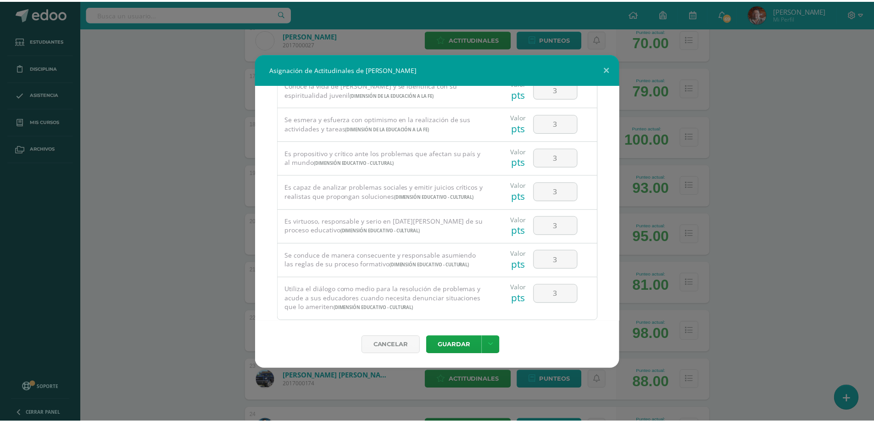
scroll to position [650, 0]
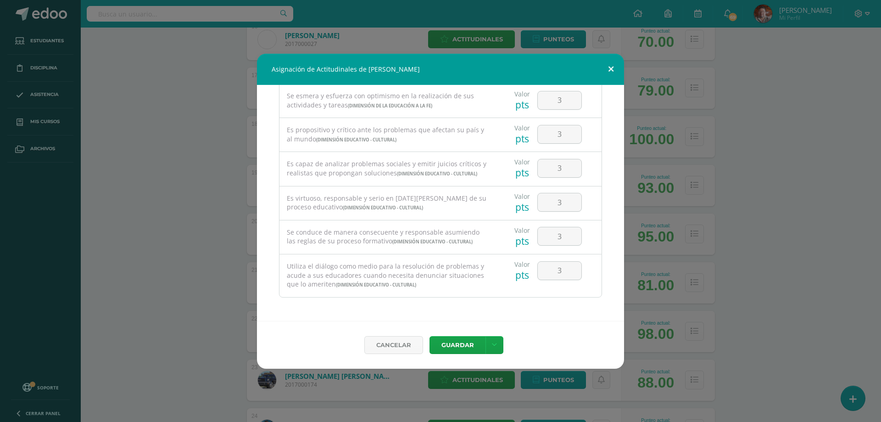
click at [612, 67] on button at bounding box center [611, 69] width 26 height 31
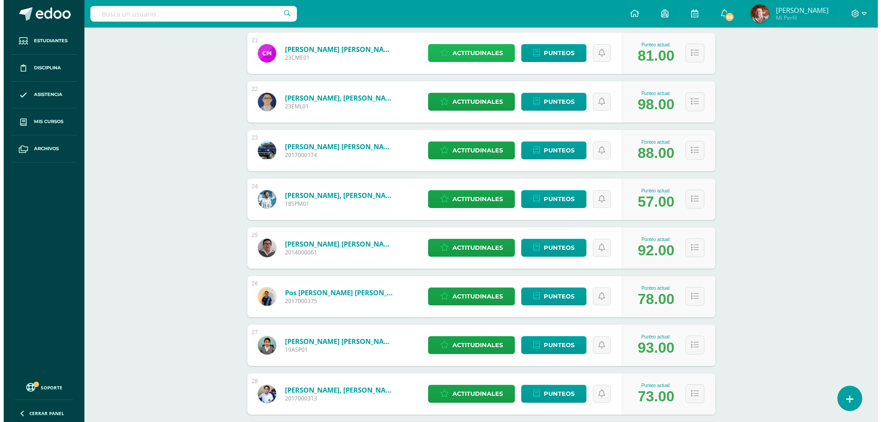
scroll to position [1186, 0]
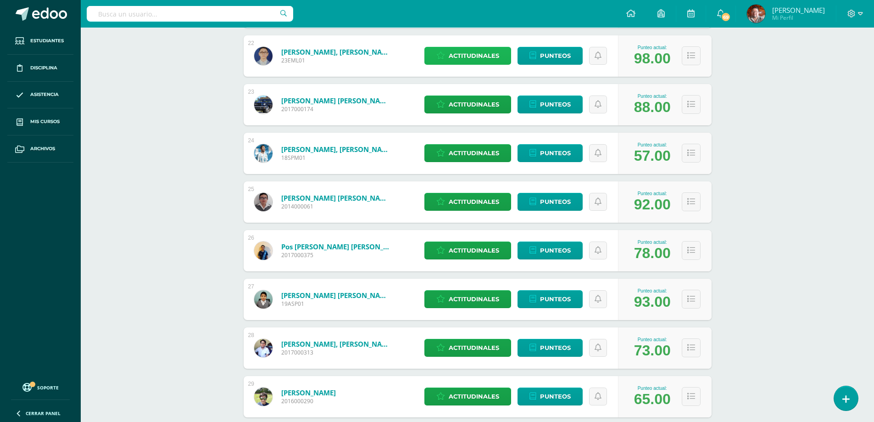
click at [454, 50] on span "Actitudinales" at bounding box center [474, 55] width 50 height 17
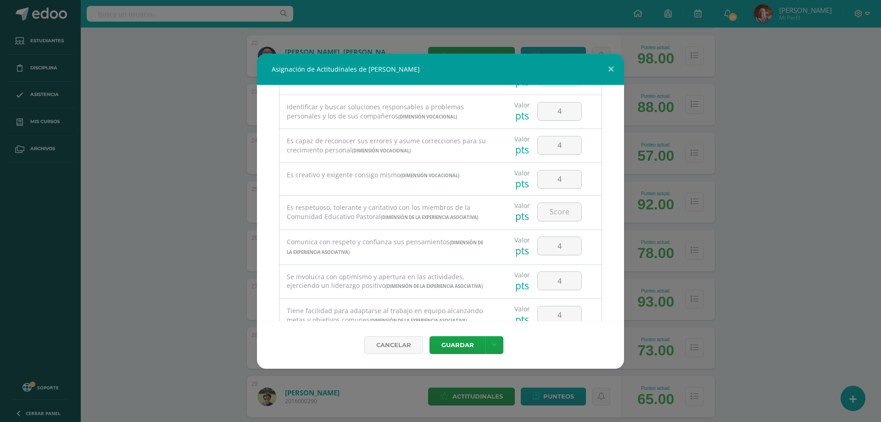
scroll to position [184, 0]
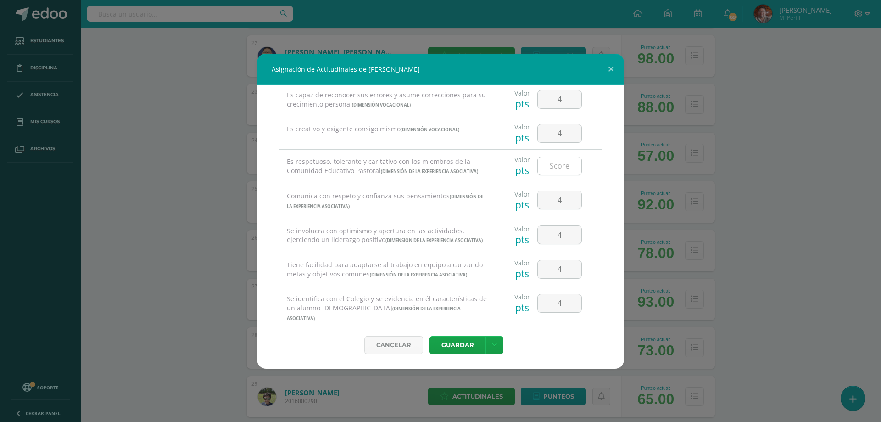
click at [554, 165] on input "number" at bounding box center [560, 166] width 44 height 18
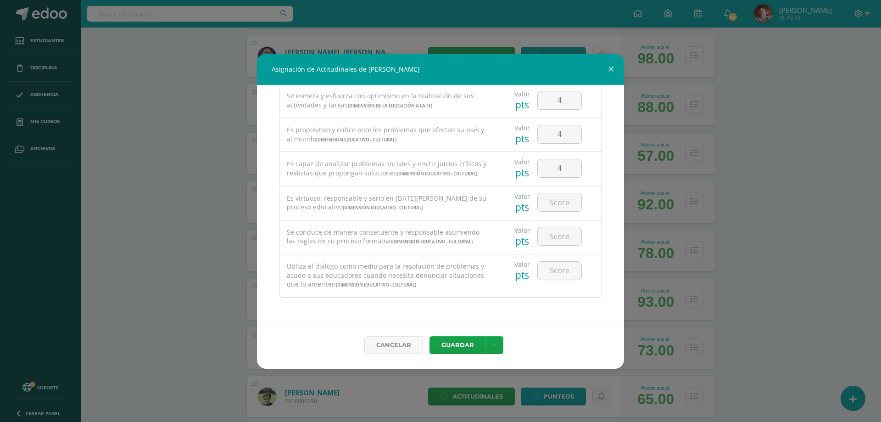
scroll to position [650, 0]
type input "4"
click at [548, 204] on input "number" at bounding box center [560, 202] width 44 height 18
type input "4"
click at [557, 240] on input "number" at bounding box center [560, 236] width 44 height 18
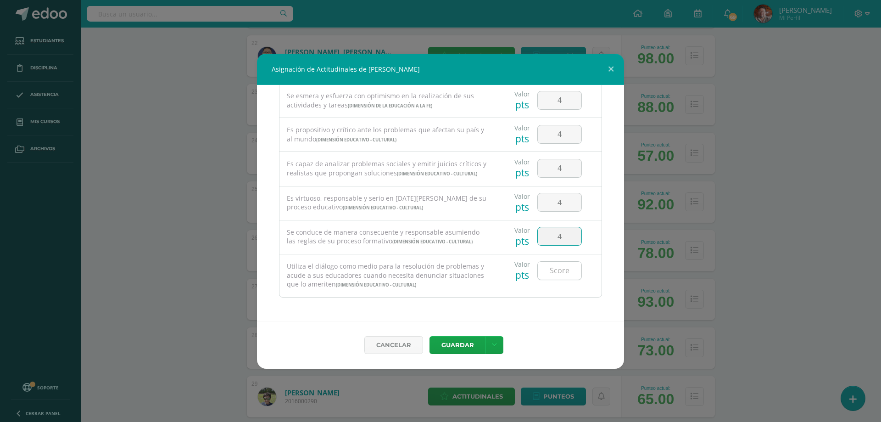
type input "4"
click at [548, 274] on input "number" at bounding box center [560, 271] width 44 height 18
type input "4"
click at [464, 341] on button "Guardar" at bounding box center [458, 345] width 56 height 18
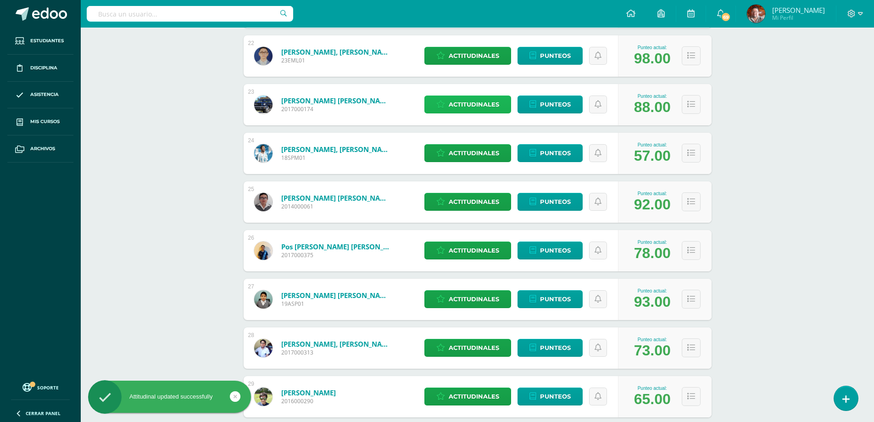
click at [464, 104] on span "Actitudinales" at bounding box center [474, 104] width 50 height 17
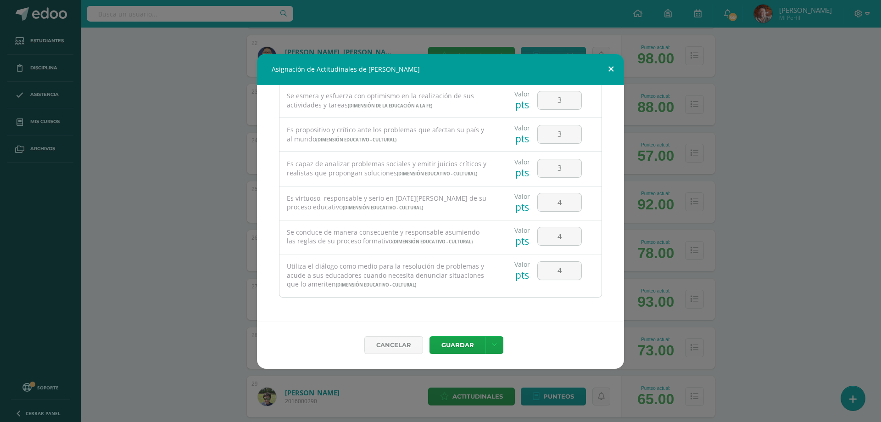
click at [611, 69] on button at bounding box center [611, 69] width 26 height 31
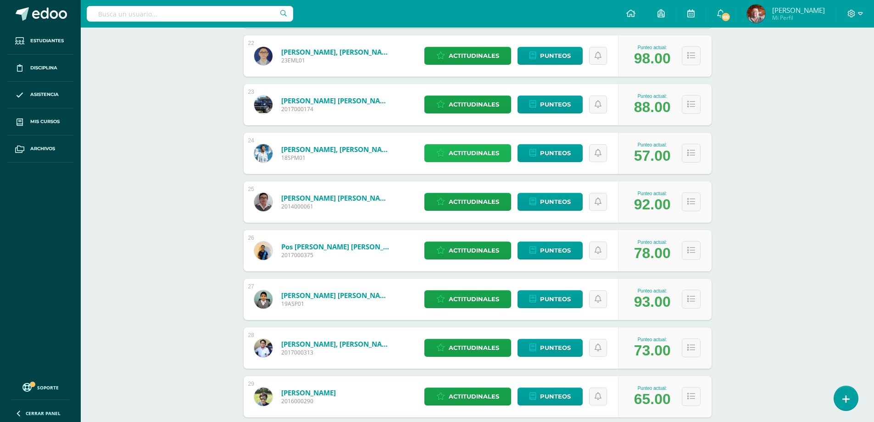
click at [474, 148] on span "Actitudinales" at bounding box center [474, 153] width 50 height 17
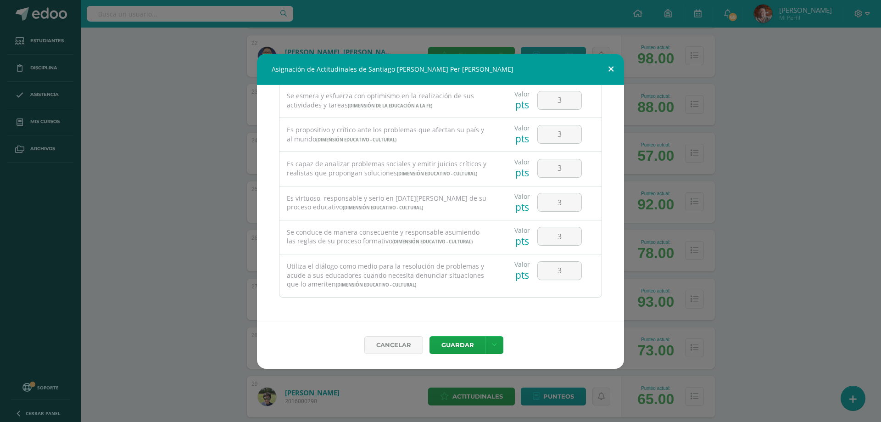
click at [611, 68] on button at bounding box center [611, 69] width 26 height 31
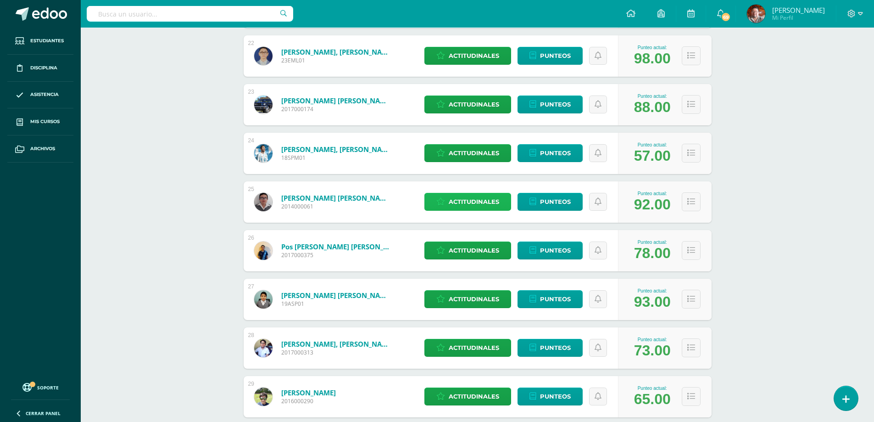
click at [462, 199] on span "Actitudinales" at bounding box center [474, 201] width 50 height 17
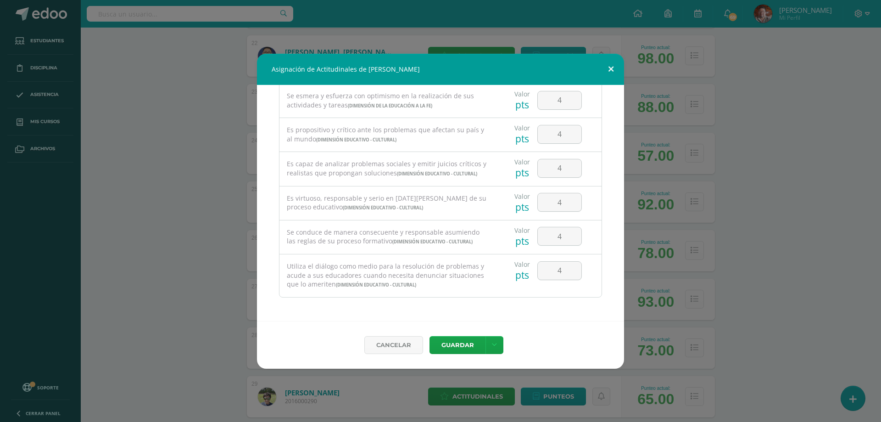
click at [612, 67] on button at bounding box center [611, 69] width 26 height 31
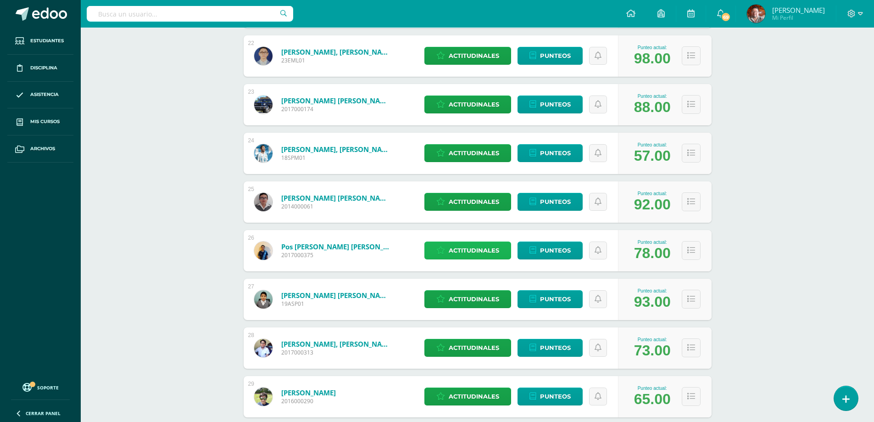
click at [467, 249] on span "Actitudinales" at bounding box center [474, 250] width 50 height 17
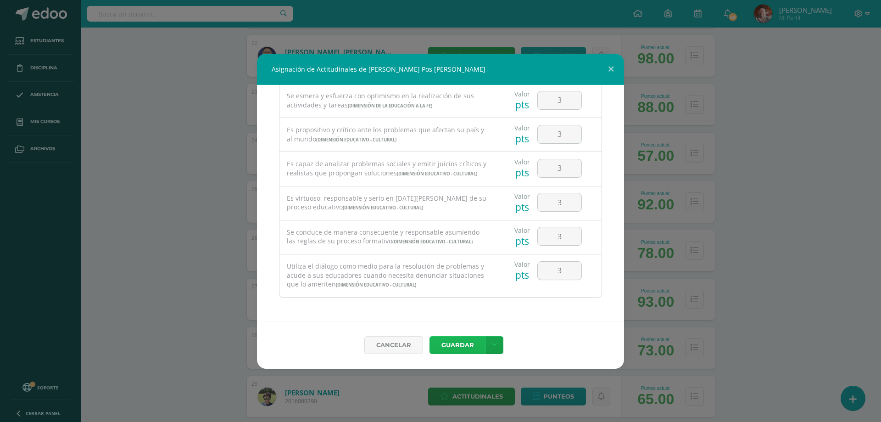
click at [459, 344] on button "Guardar" at bounding box center [458, 345] width 56 height 18
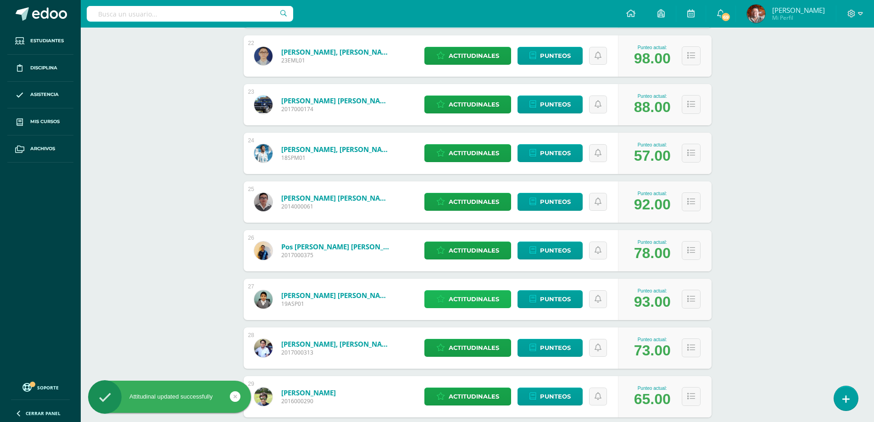
click at [475, 296] on span "Actitudinales" at bounding box center [474, 299] width 50 height 17
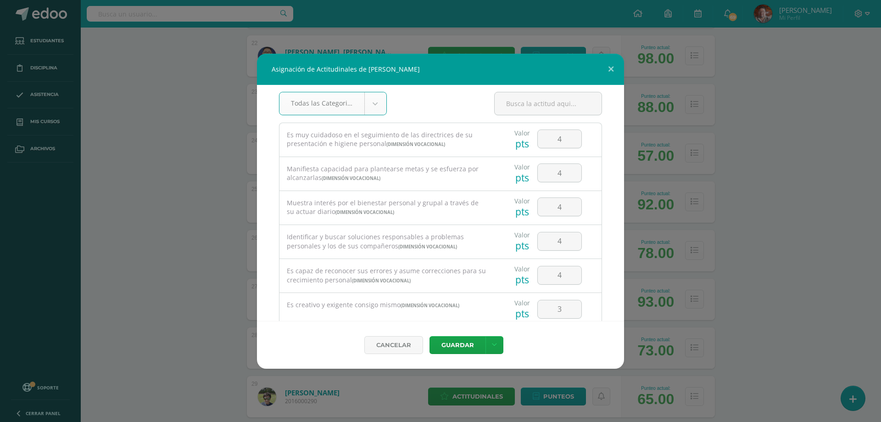
scroll to position [0, 0]
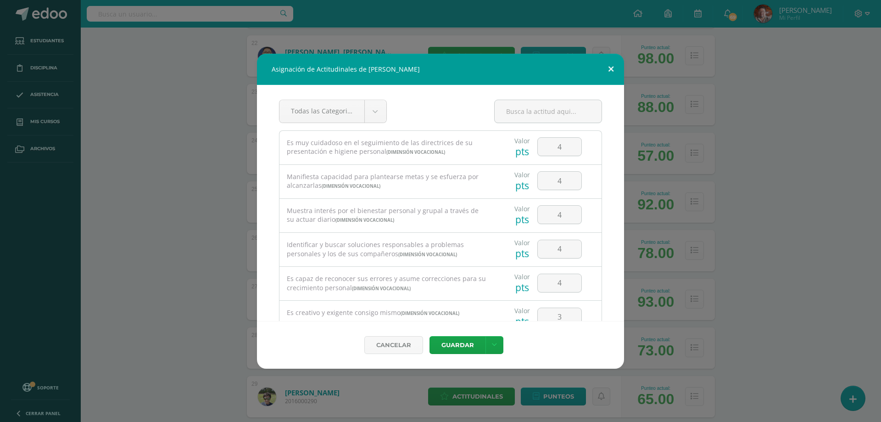
click at [613, 70] on button at bounding box center [611, 69] width 26 height 31
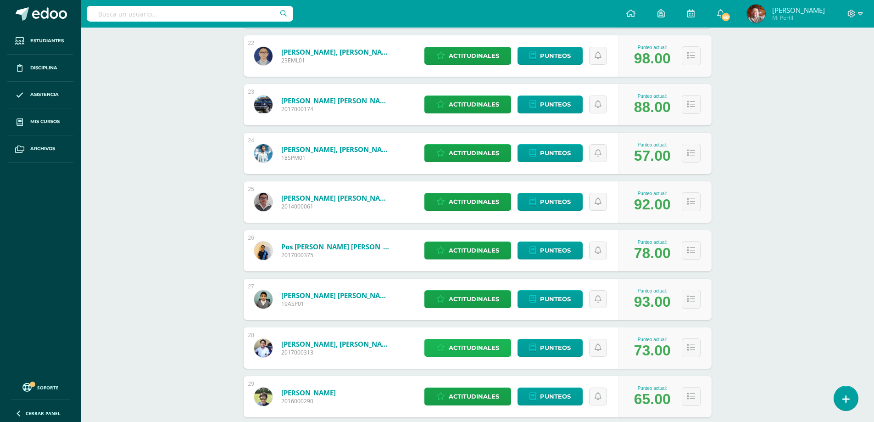
click at [454, 342] on span "Actitudinales" at bounding box center [474, 347] width 50 height 17
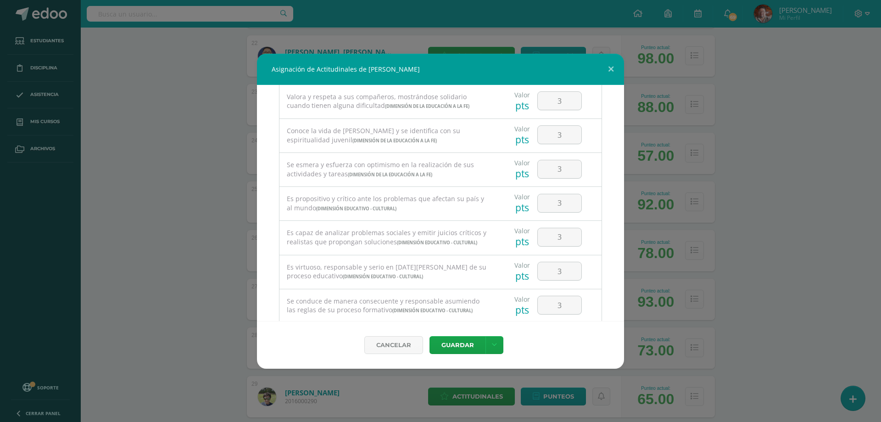
scroll to position [643, 0]
click at [613, 68] on button at bounding box center [611, 69] width 26 height 31
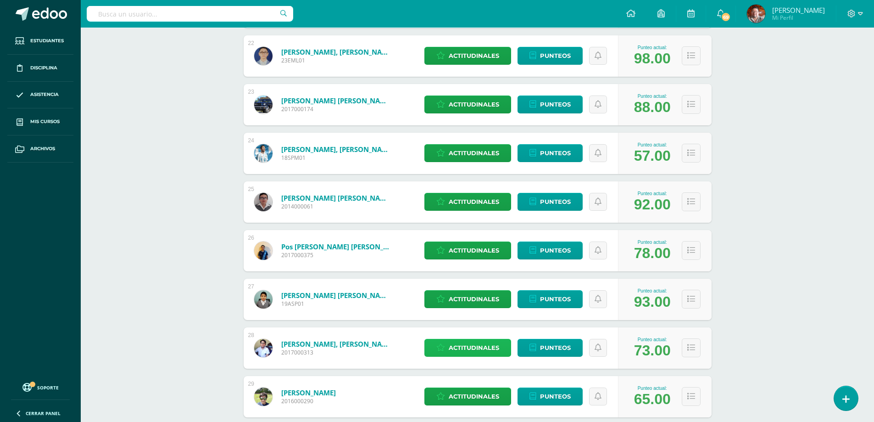
click at [471, 339] on link "Actitudinales" at bounding box center [468, 348] width 87 height 18
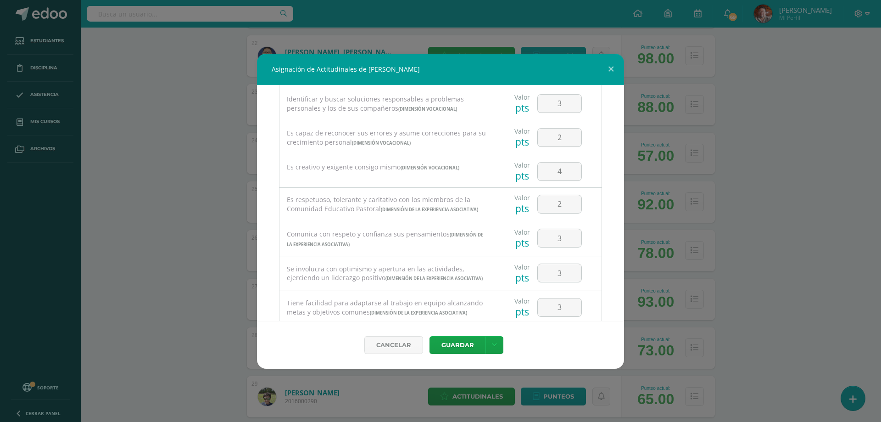
scroll to position [0, 0]
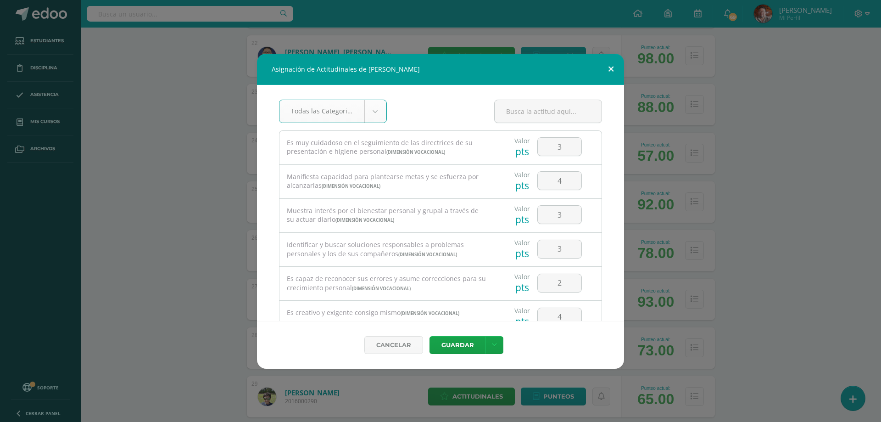
click at [612, 68] on button at bounding box center [611, 69] width 26 height 31
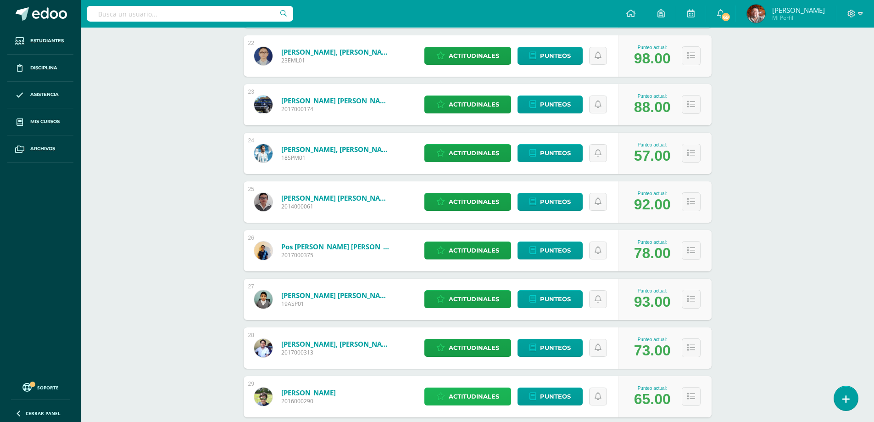
click at [477, 390] on span "Actitudinales" at bounding box center [474, 396] width 50 height 17
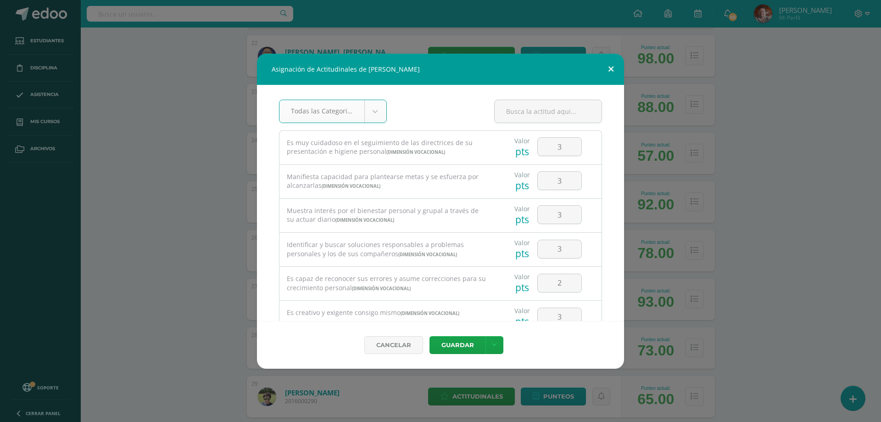
click at [610, 69] on button at bounding box center [611, 69] width 26 height 31
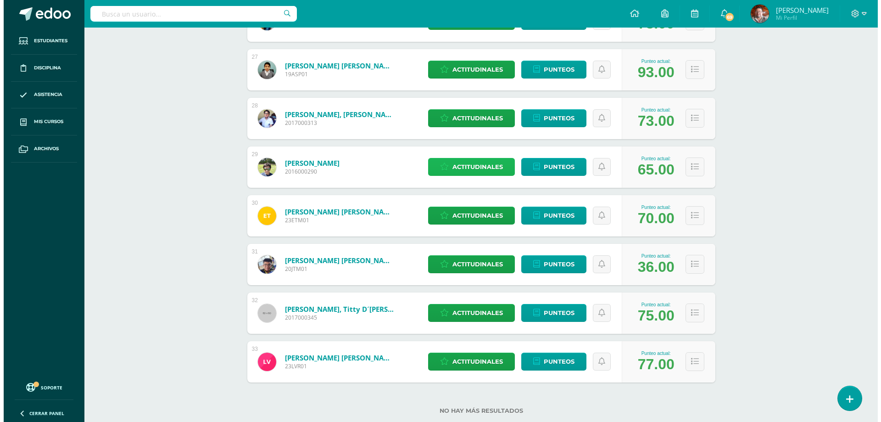
scroll to position [1437, 0]
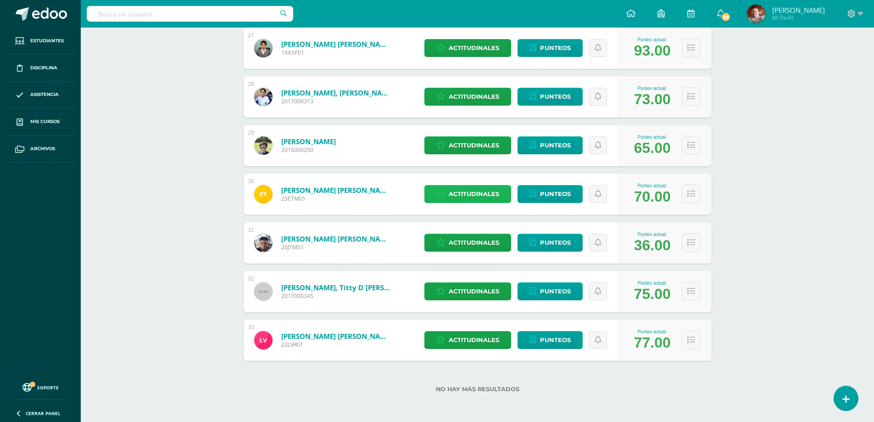
click at [469, 190] on span "Actitudinales" at bounding box center [474, 193] width 50 height 17
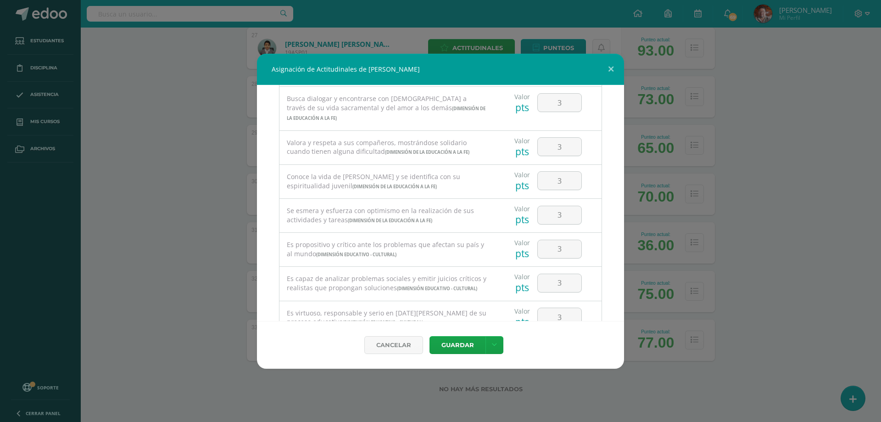
scroll to position [650, 0]
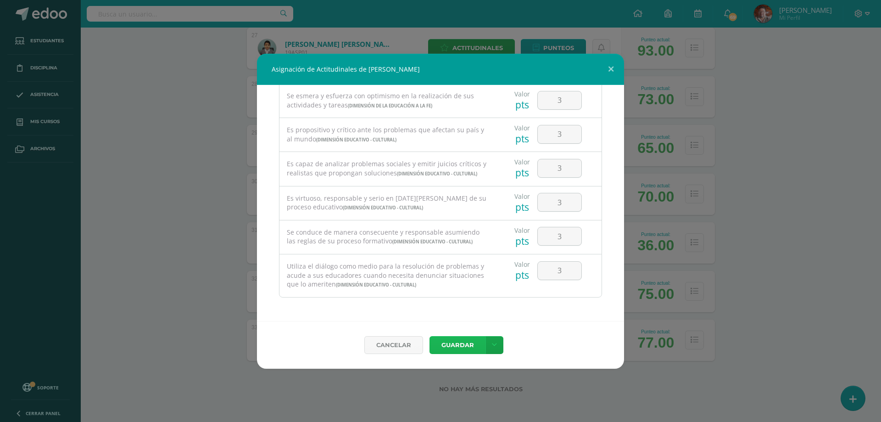
click at [457, 341] on button "Guardar" at bounding box center [458, 345] width 56 height 18
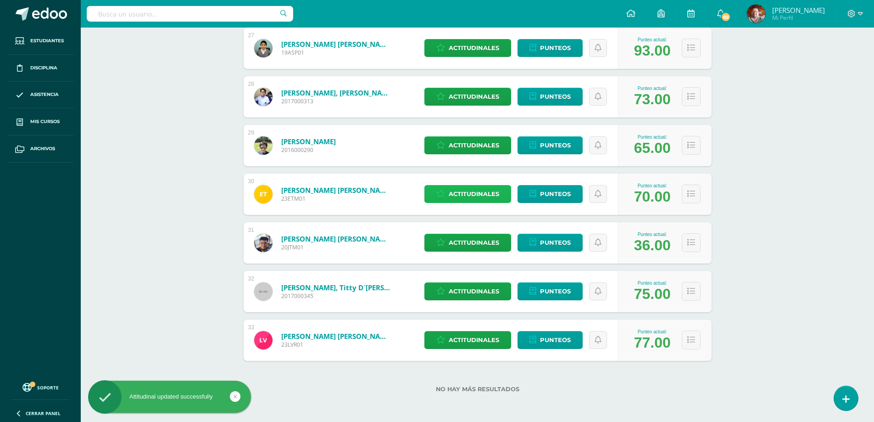
click at [471, 193] on span "Actitudinales" at bounding box center [474, 193] width 50 height 17
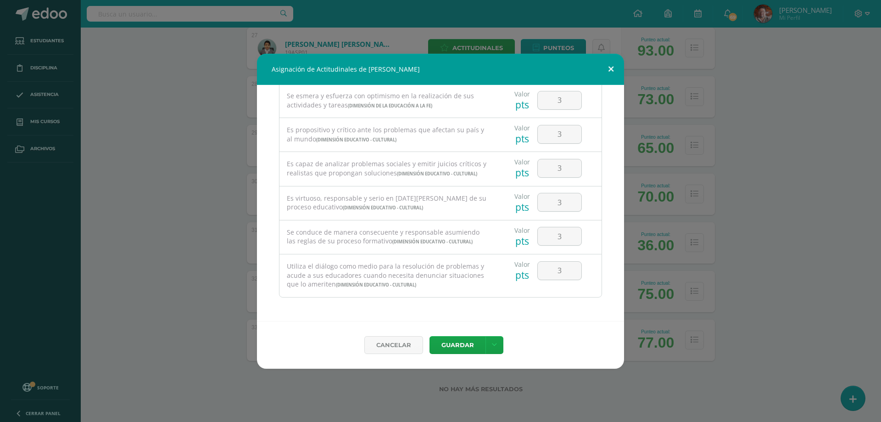
click at [610, 66] on button at bounding box center [611, 69] width 26 height 31
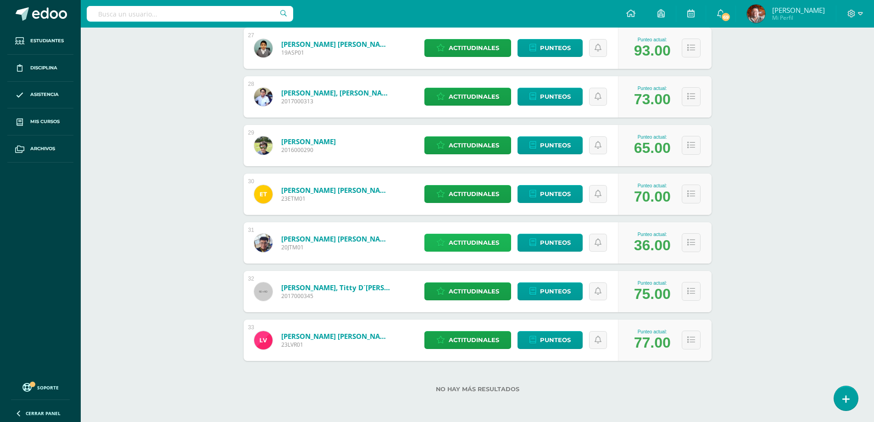
click at [474, 243] on span "Actitudinales" at bounding box center [474, 242] width 50 height 17
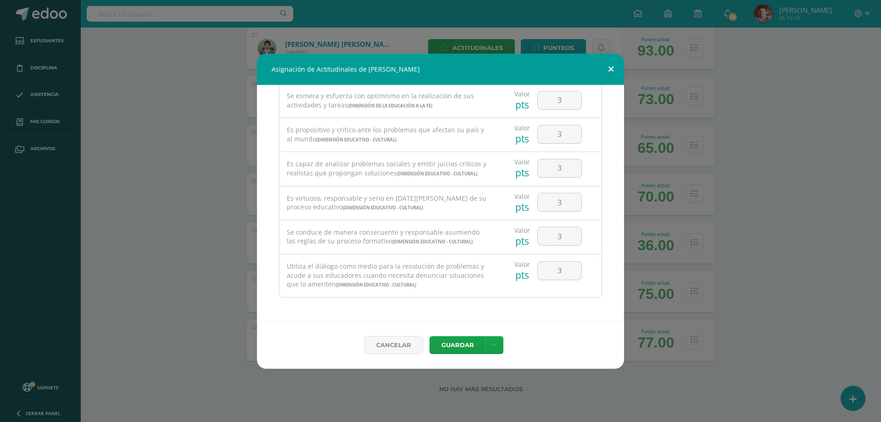
click at [613, 68] on button at bounding box center [611, 69] width 26 height 31
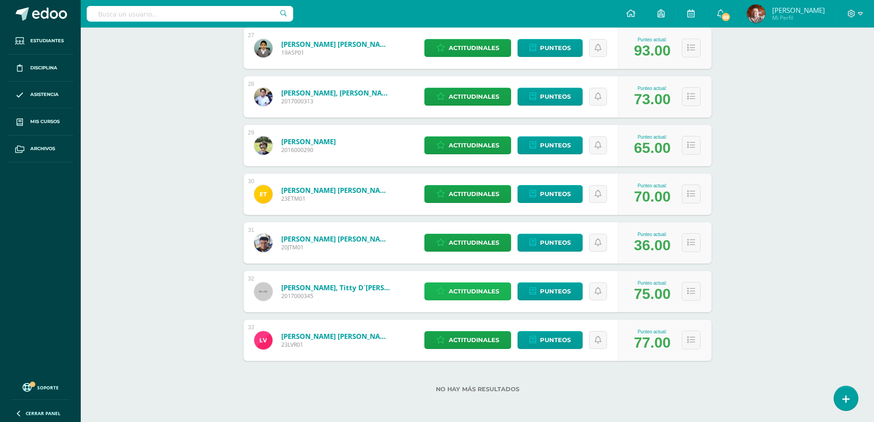
click at [470, 290] on span "Actitudinales" at bounding box center [474, 291] width 50 height 17
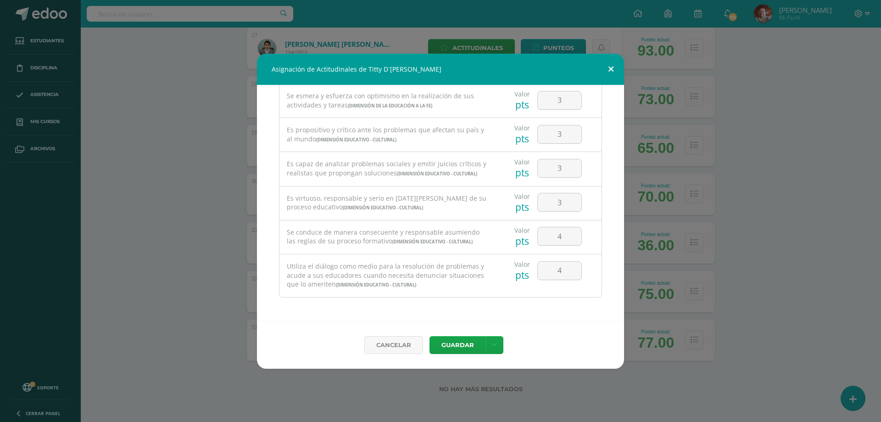
click at [610, 69] on button at bounding box center [611, 69] width 26 height 31
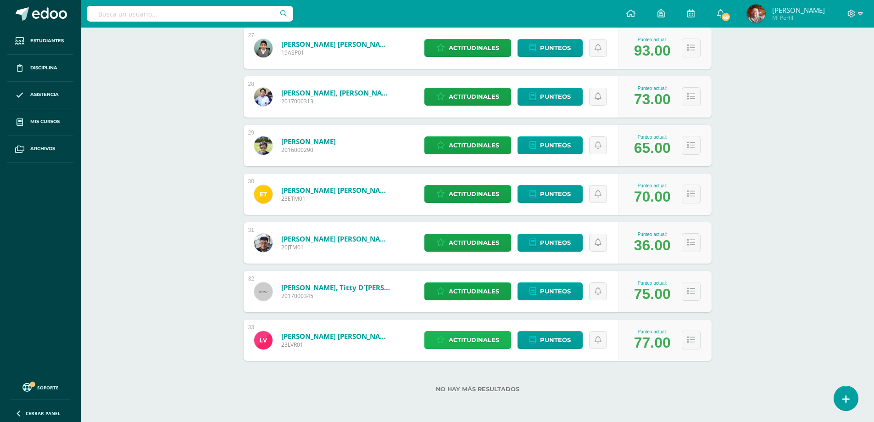
click at [467, 339] on span "Actitudinales" at bounding box center [474, 339] width 50 height 17
click at [0, 0] on button "Guardar" at bounding box center [0, 0] width 0 height 0
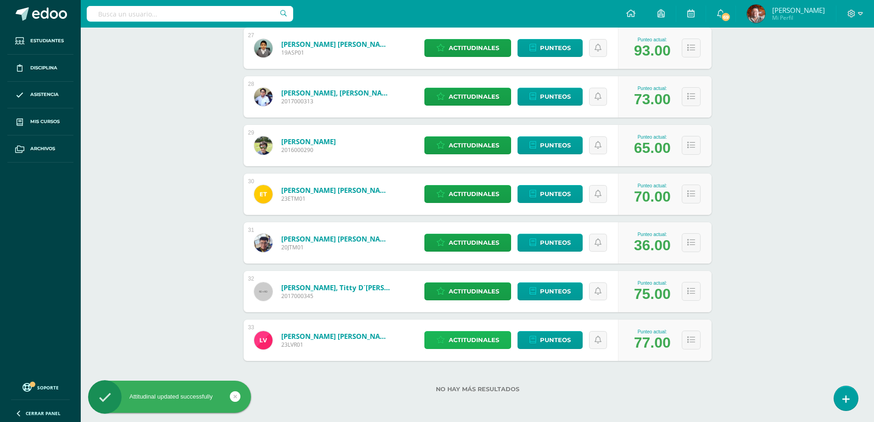
click at [475, 341] on span "Actitudinales" at bounding box center [474, 339] width 50 height 17
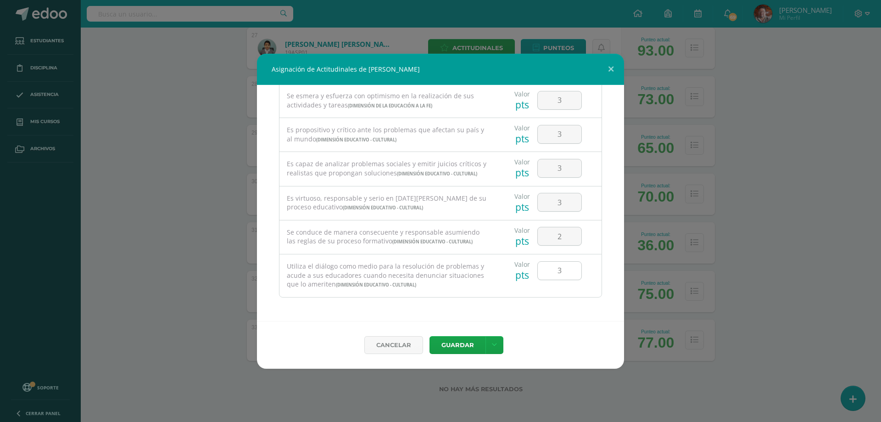
click at [555, 271] on input "3" at bounding box center [560, 271] width 44 height 18
type input "2"
click at [464, 336] on button "Guardar" at bounding box center [458, 345] width 56 height 18
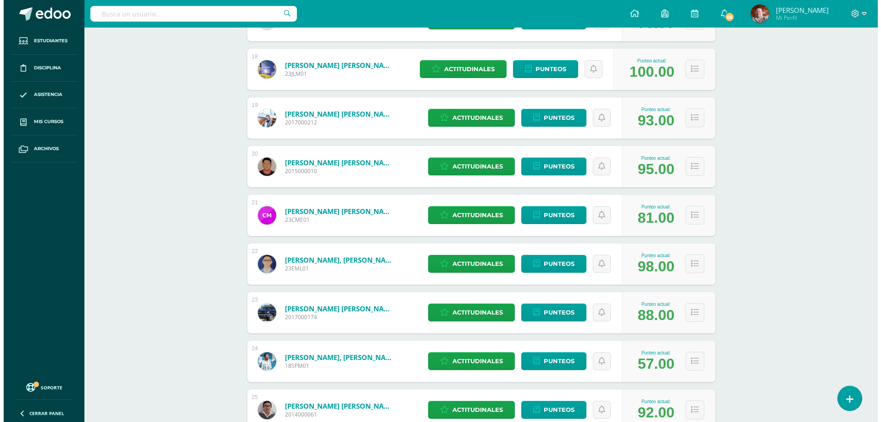
scroll to position [1024, 0]
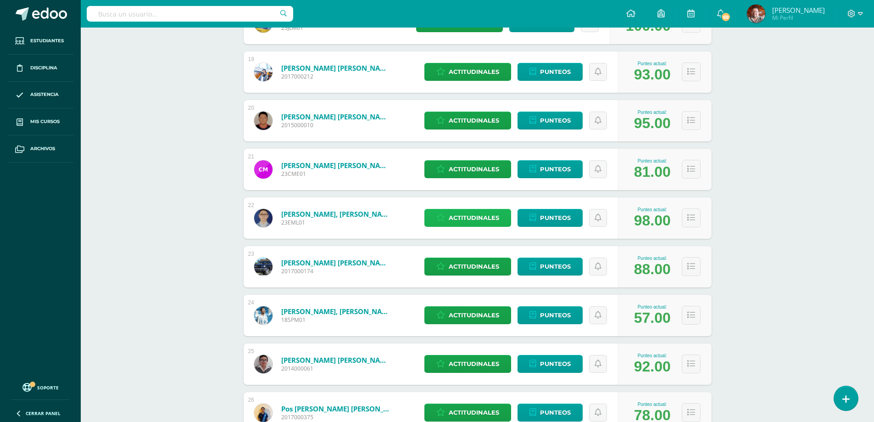
click at [476, 216] on span "Actitudinales" at bounding box center [474, 217] width 50 height 17
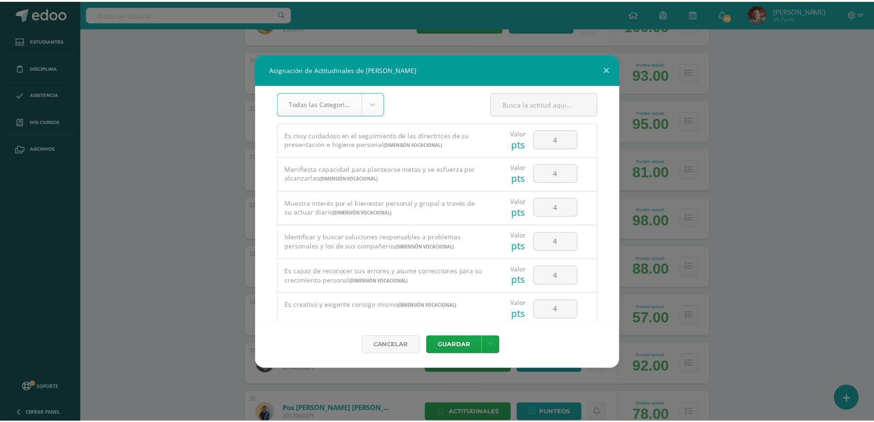
scroll to position [0, 0]
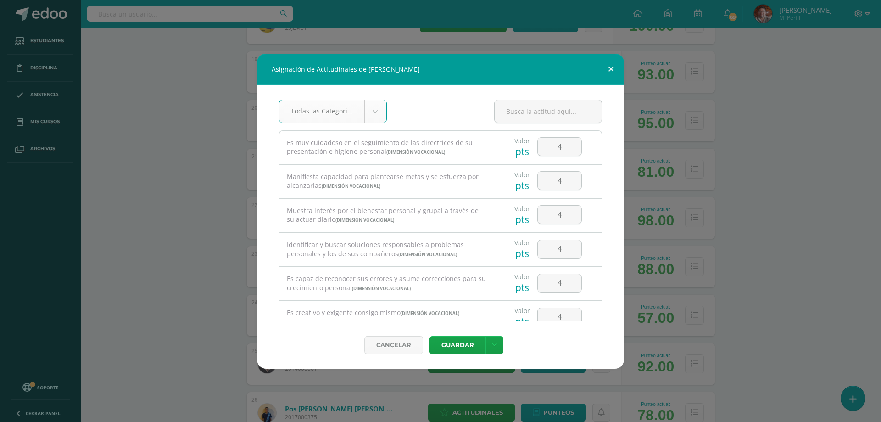
click at [610, 67] on button at bounding box center [611, 69] width 26 height 31
